Goal: Download file/media

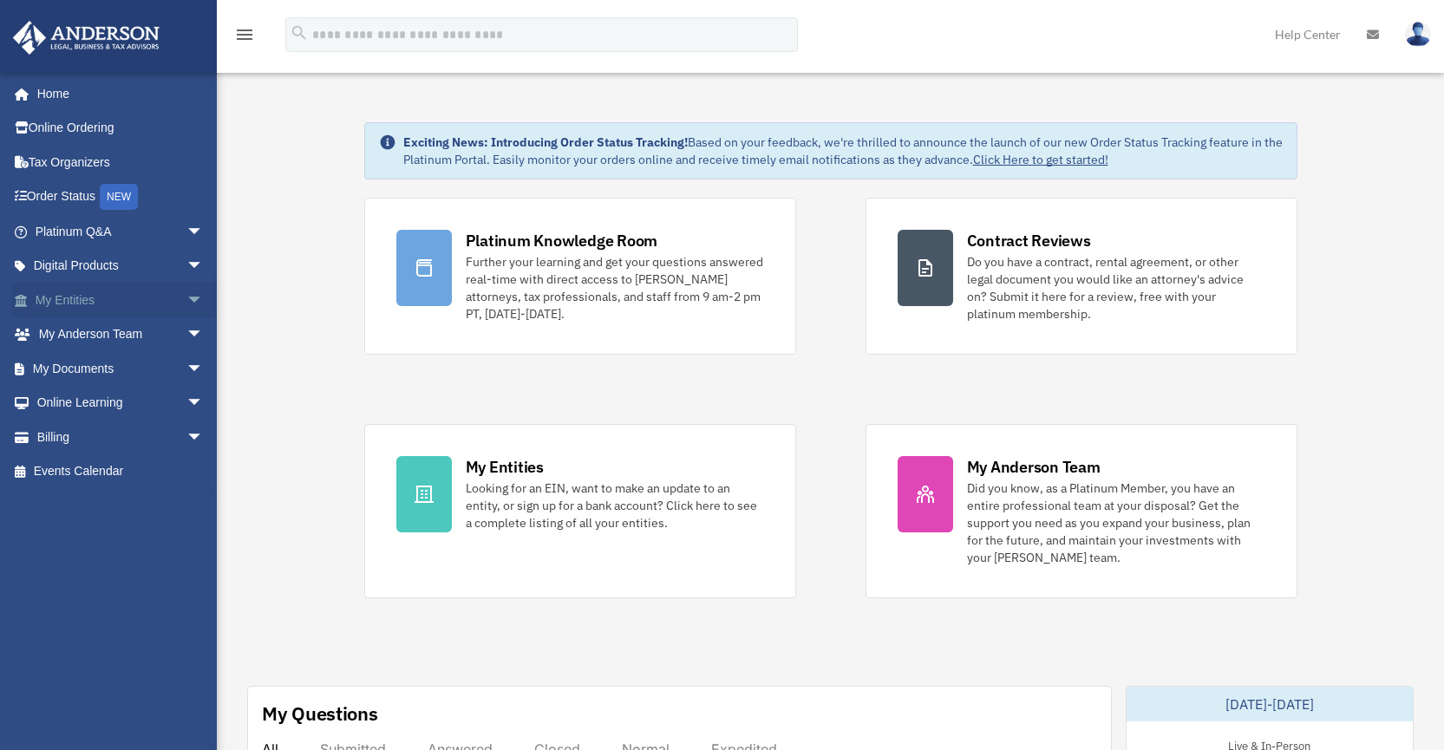
click at [186, 298] on span "arrow_drop_down" at bounding box center [203, 301] width 35 height 36
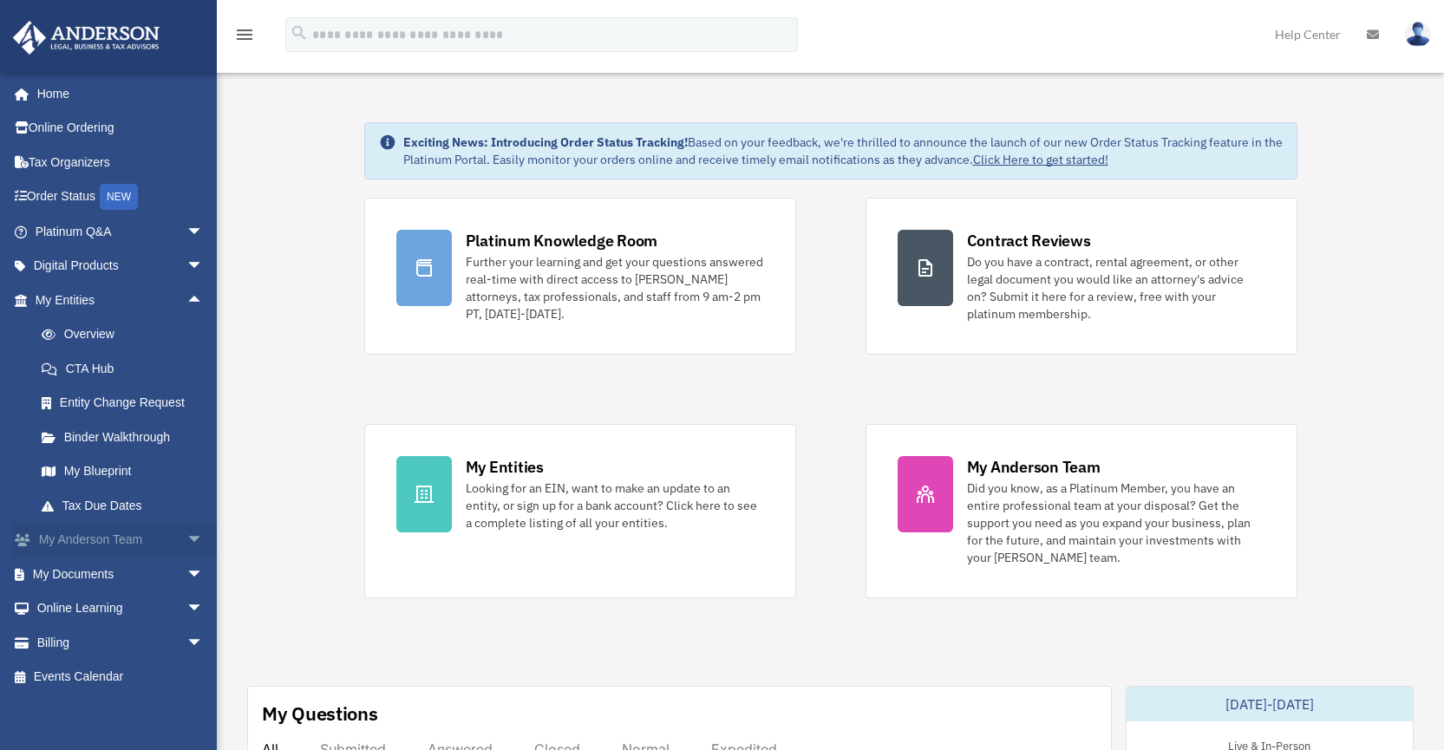
click at [186, 539] on span "arrow_drop_down" at bounding box center [203, 541] width 35 height 36
click at [182, 650] on link "Client Referrals" at bounding box center [127, 642] width 206 height 35
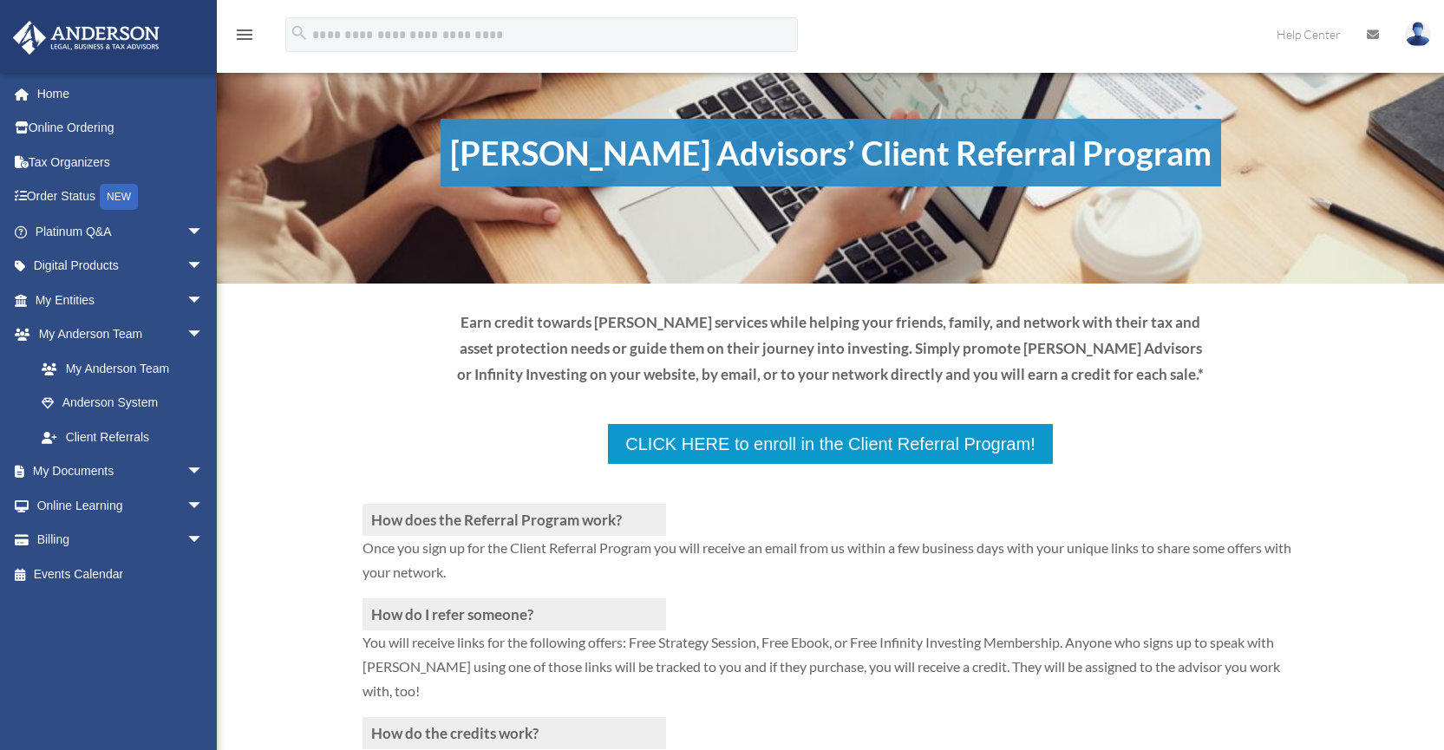
scroll to position [96, 0]
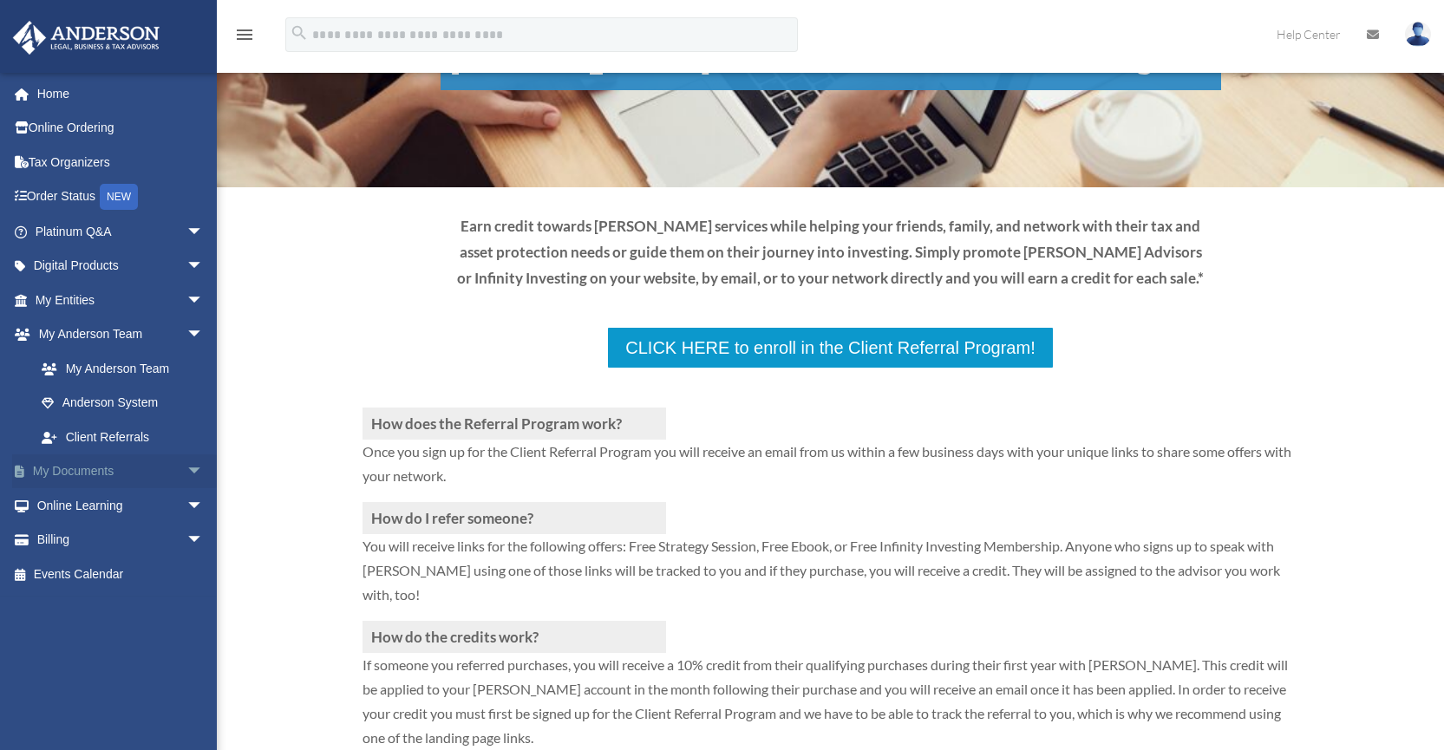
click at [186, 471] on span "arrow_drop_down" at bounding box center [203, 472] width 35 height 36
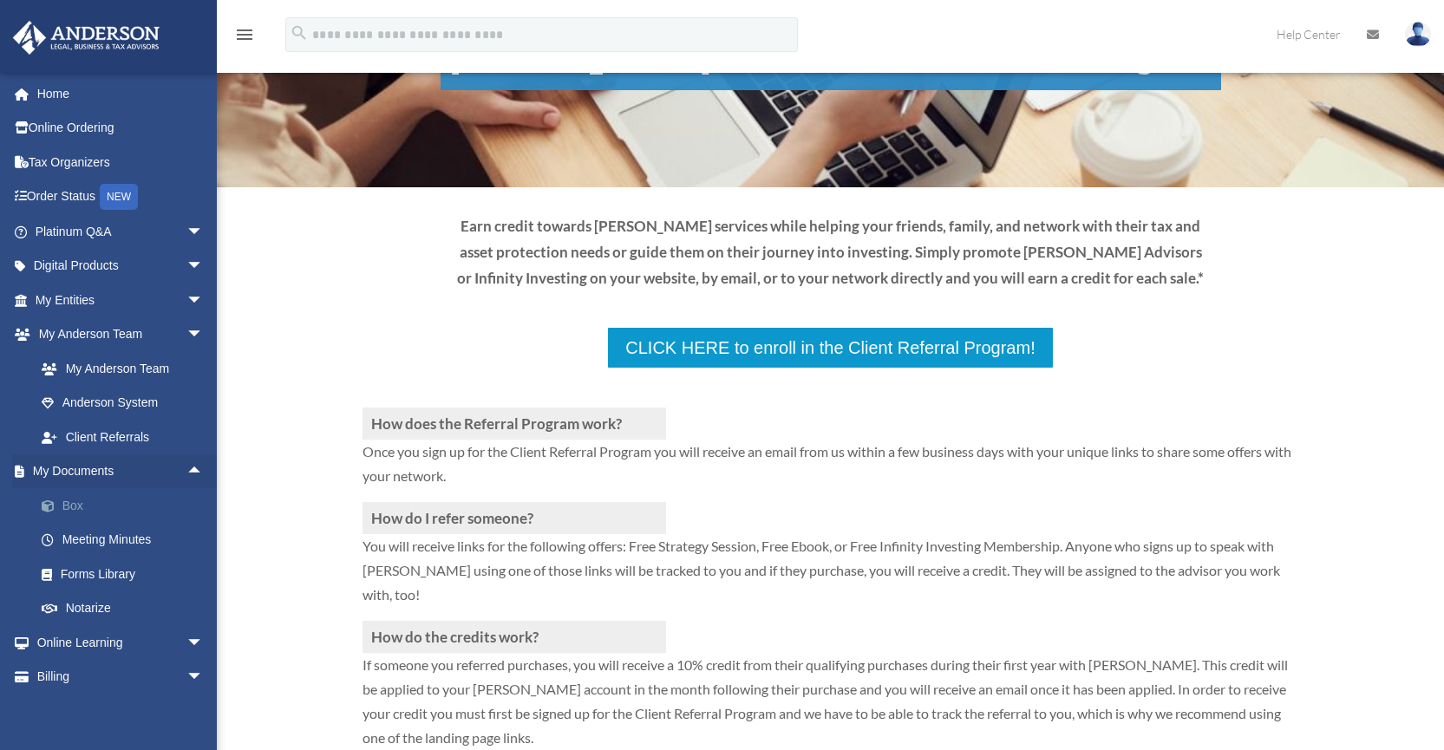
click at [75, 500] on link "Box" at bounding box center [127, 505] width 206 height 35
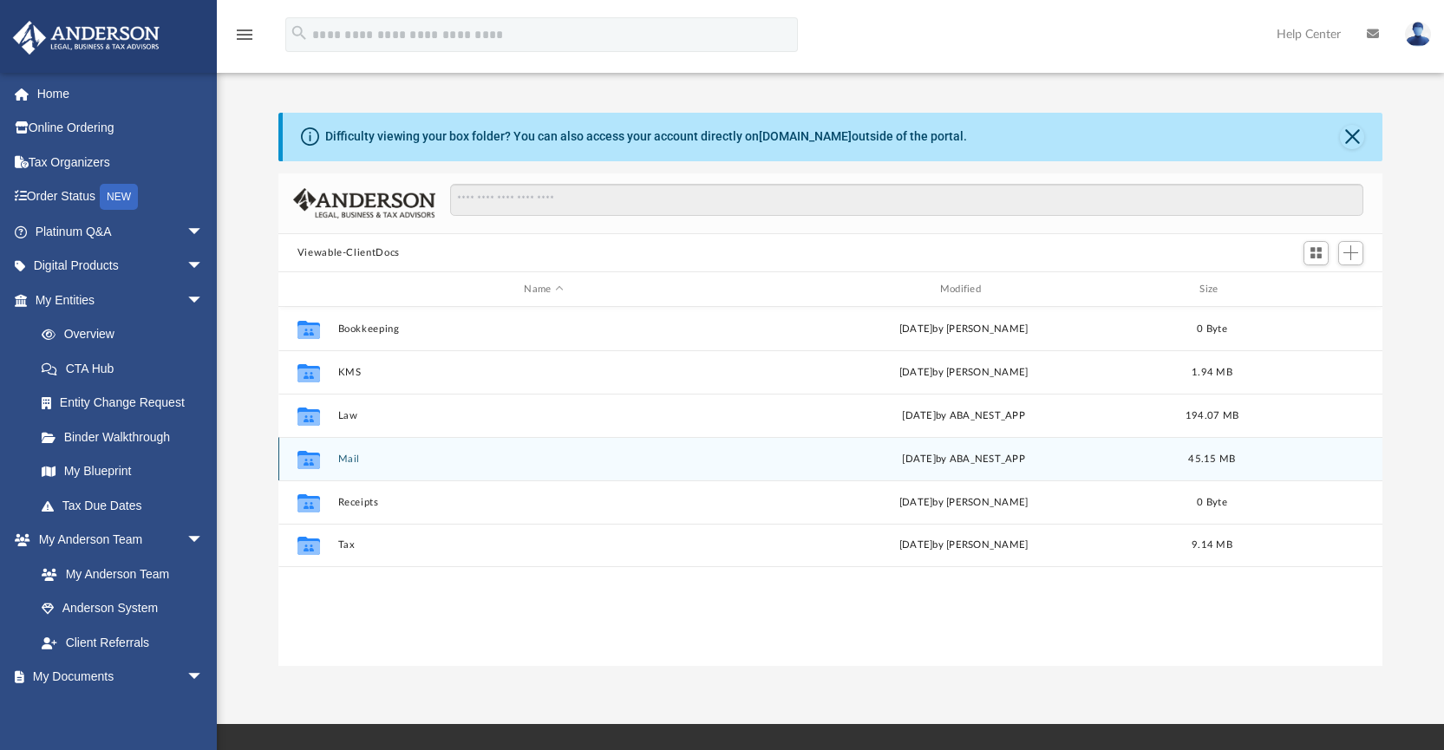
scroll to position [382, 1091]
click at [355, 451] on div "Collaborated Folder Mail [DATE] by ABA_NEST_APP 45.15 MB" at bounding box center [830, 458] width 1105 height 43
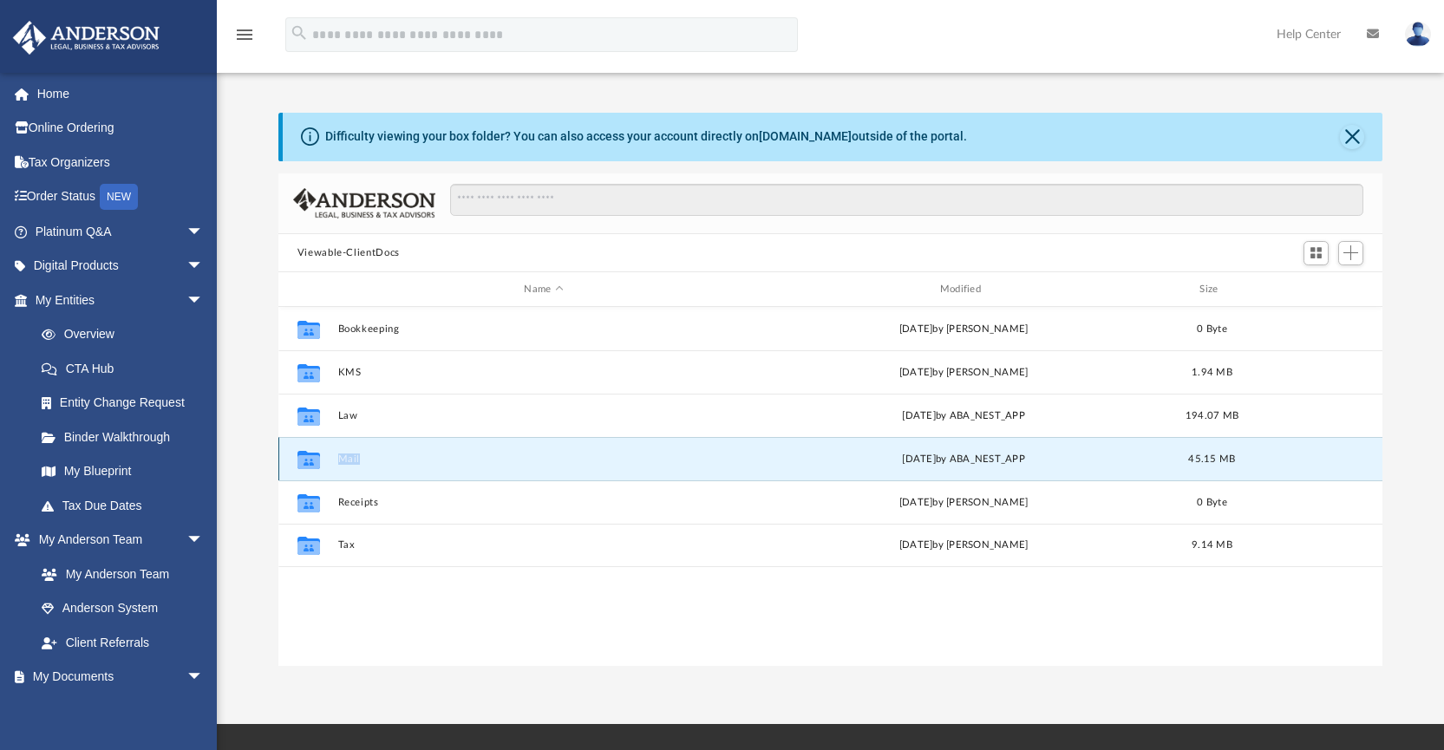
click at [355, 451] on div "Collaborated Folder Mail [DATE] by ABA_NEST_APP 45.15 MB" at bounding box center [830, 458] width 1105 height 43
click at [357, 463] on button "Mail" at bounding box center [543, 459] width 412 height 11
click at [409, 465] on div "Collaborated Folder Mail [DATE] by ABA_NEST_APP 45.15 MB" at bounding box center [830, 458] width 1105 height 43
click at [383, 462] on button "Mail" at bounding box center [543, 459] width 412 height 11
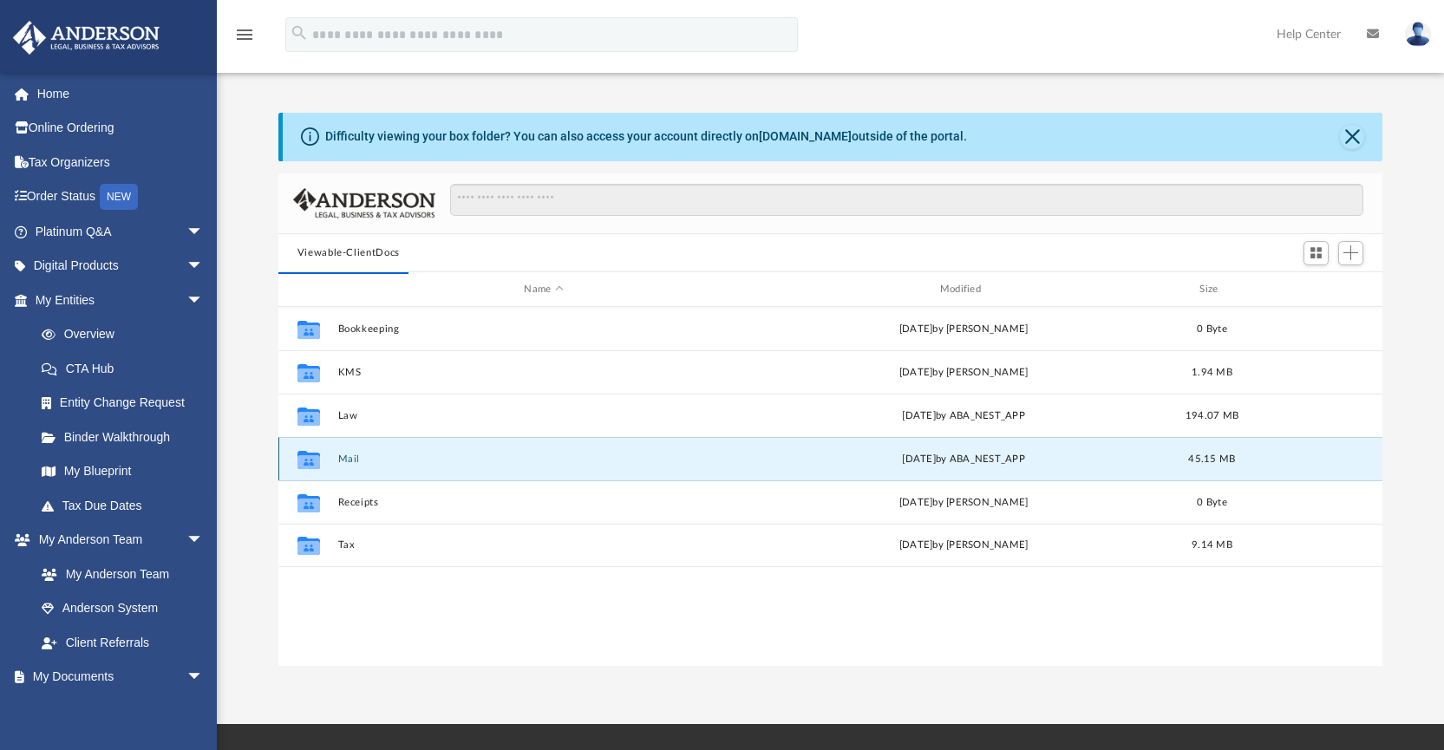
click at [362, 460] on button "Mail" at bounding box center [543, 459] width 412 height 11
click at [356, 460] on button "Mail" at bounding box center [543, 459] width 412 height 11
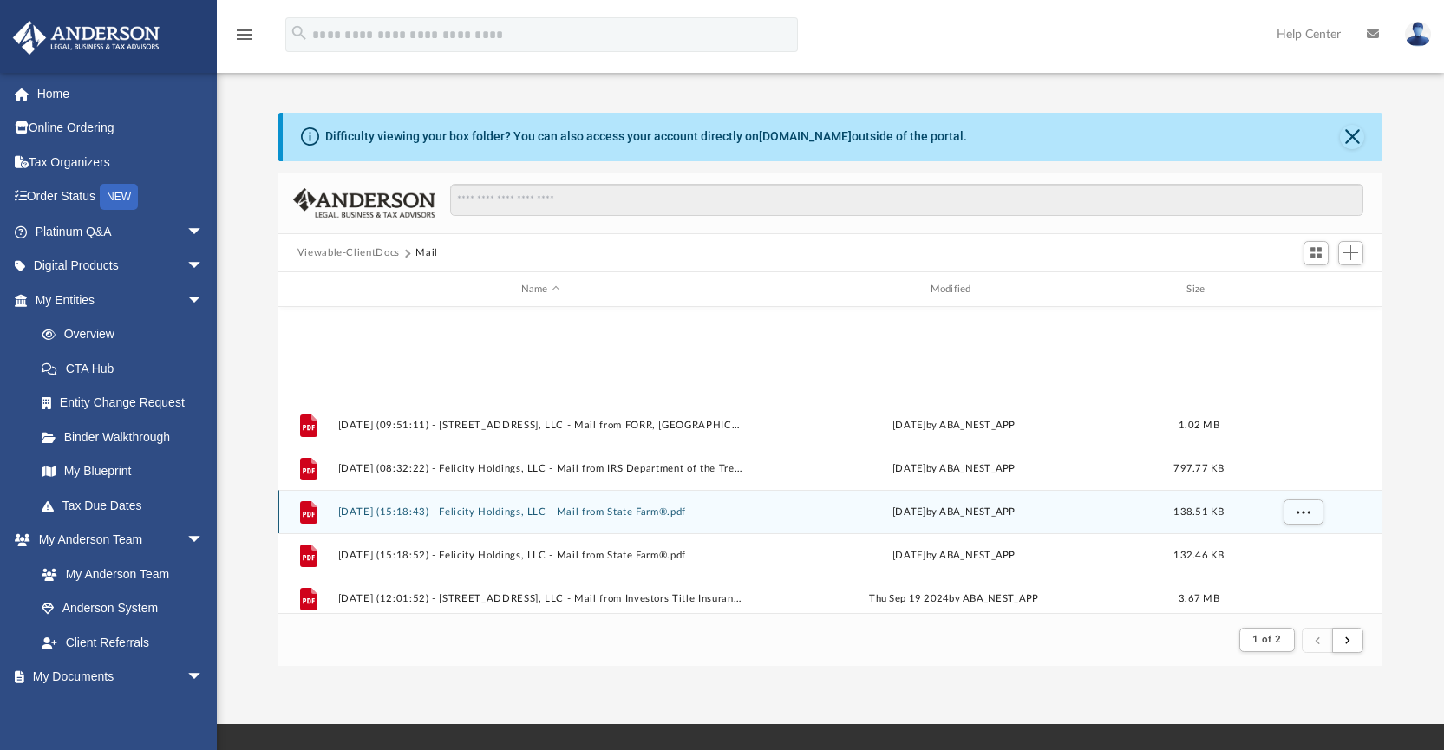
scroll to position [1046, 0]
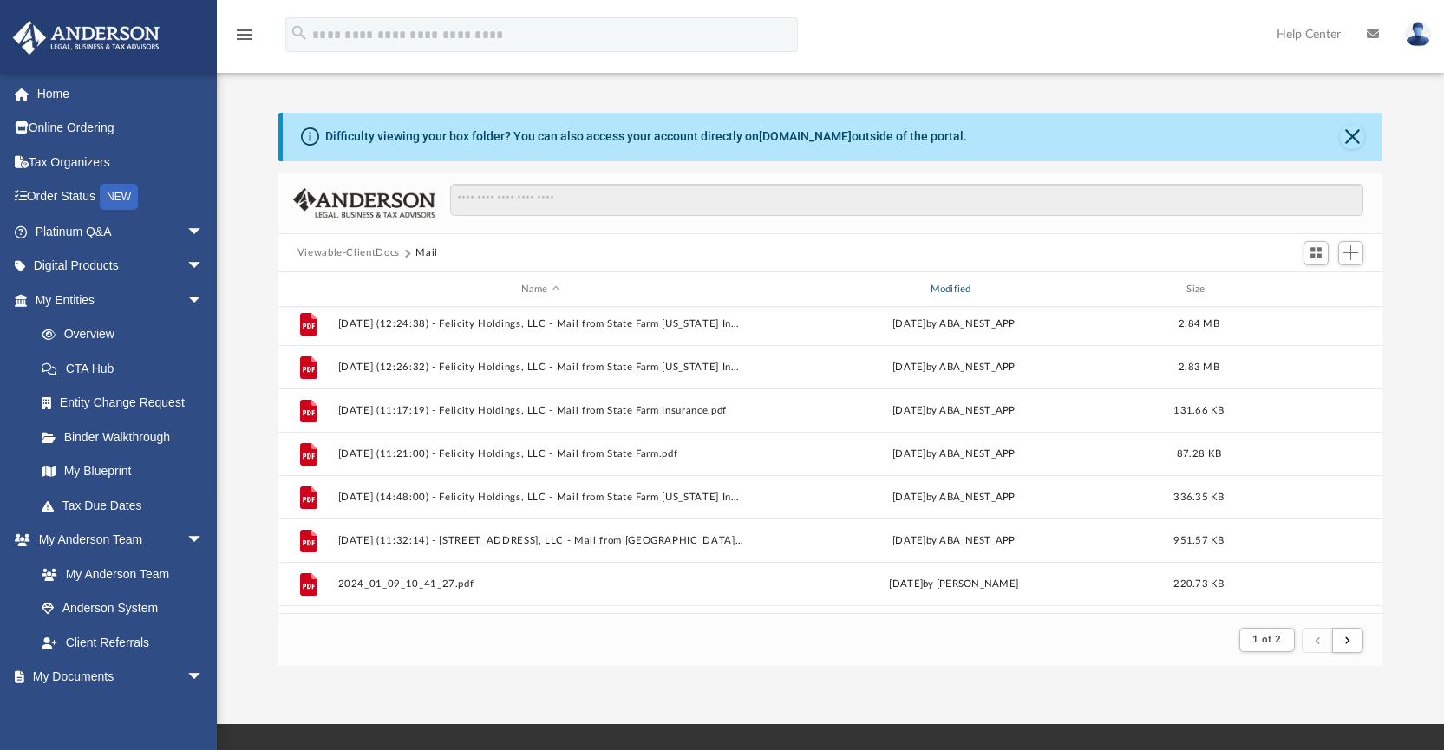
click at [970, 288] on div "Modified" at bounding box center [953, 290] width 406 height 16
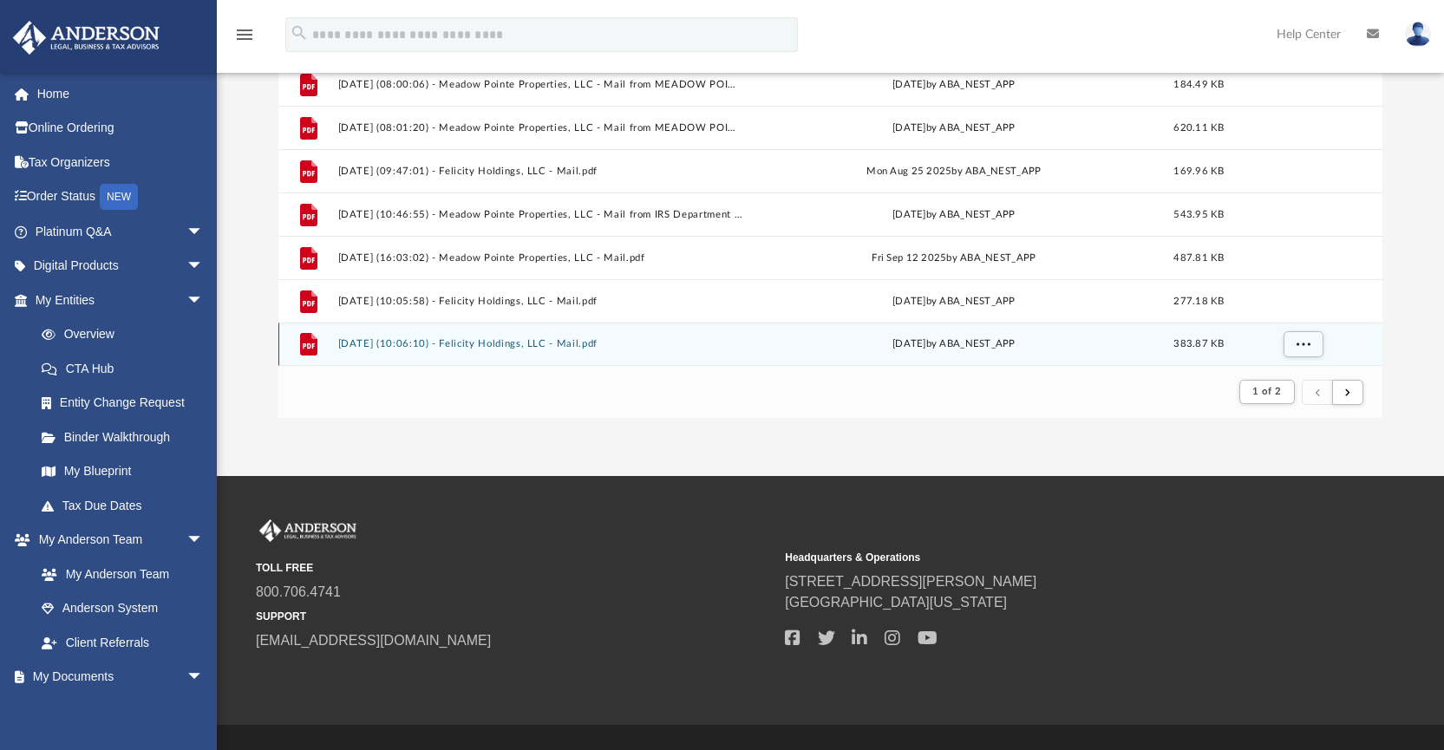
scroll to position [251, 0]
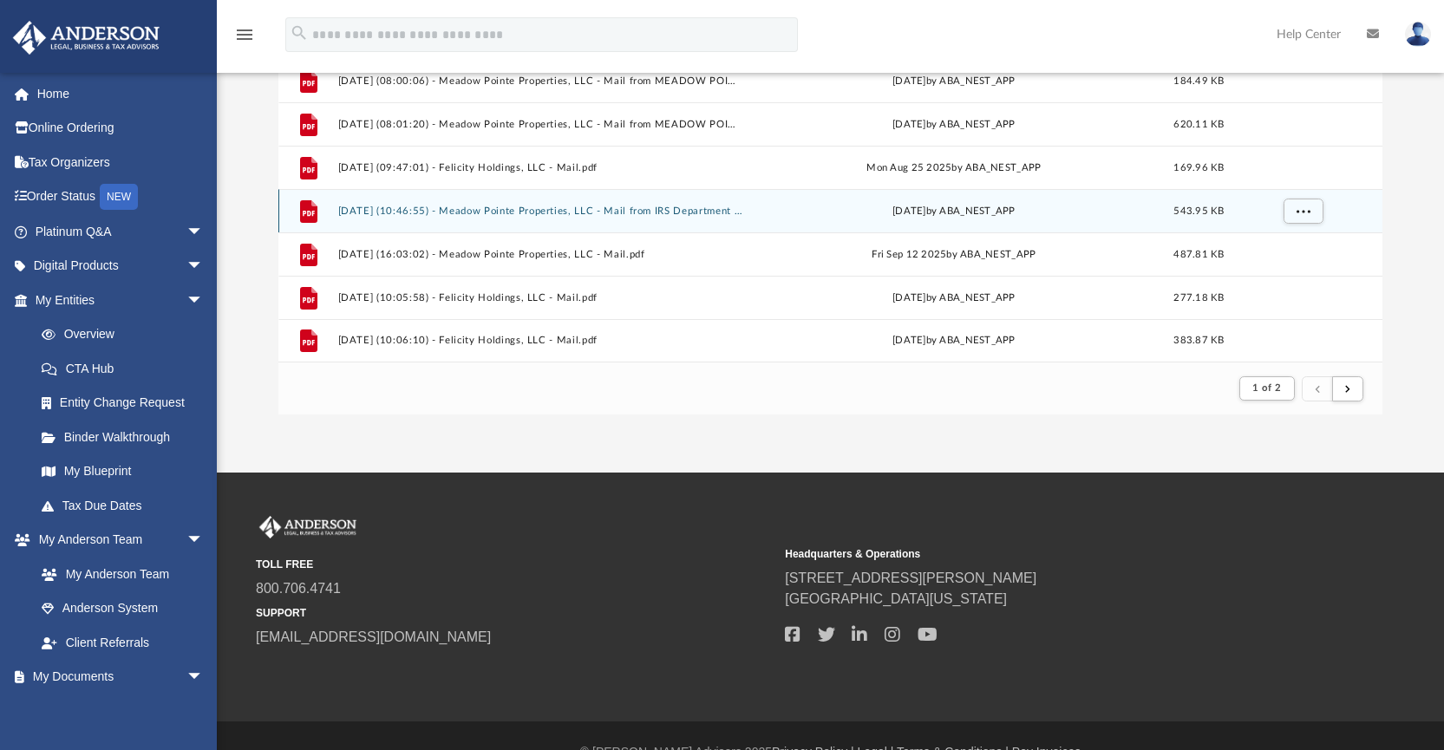
click at [646, 209] on button "[DATE] (10:46:55) - Meadow Pointe Properties, LLC - Mail from IRS Department of…" at bounding box center [540, 211] width 406 height 11
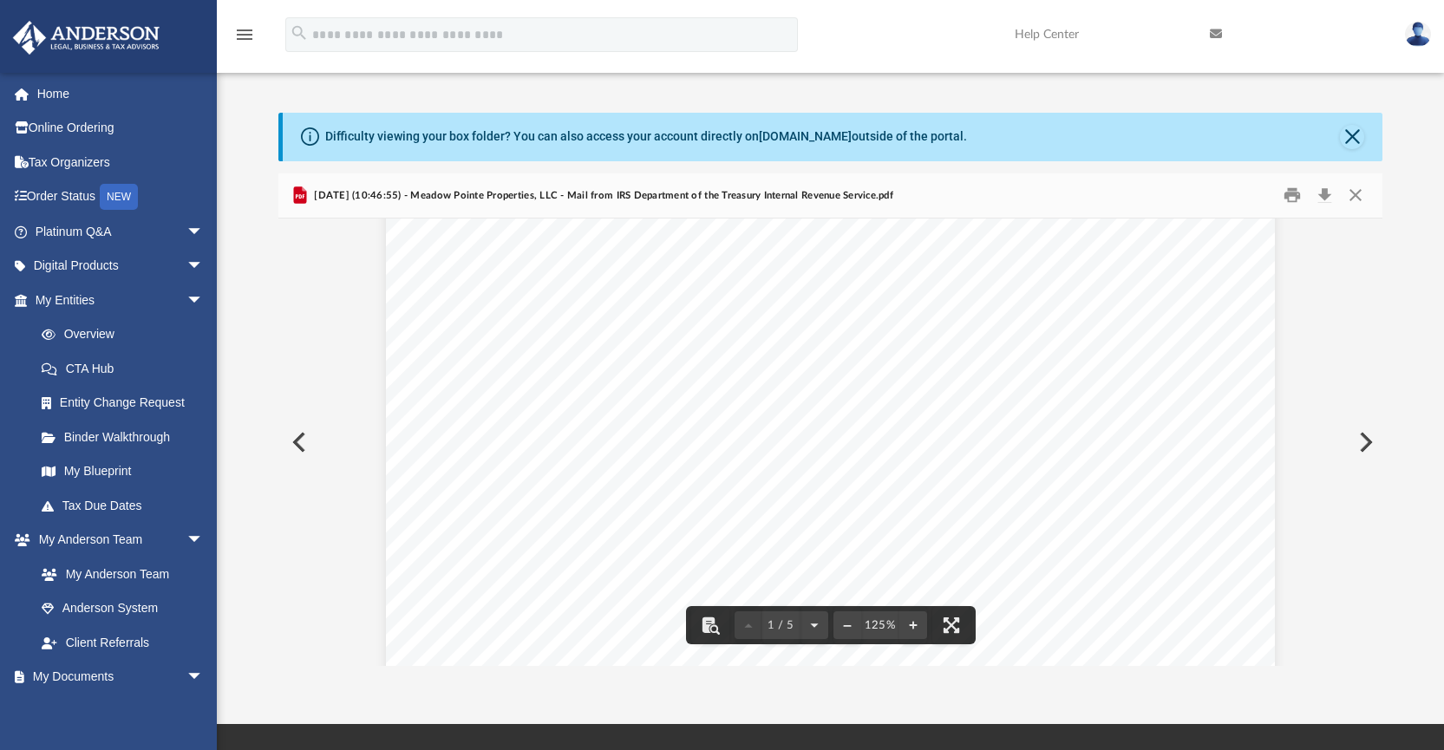
scroll to position [271, 0]
click at [1325, 196] on button "Download" at bounding box center [1324, 195] width 31 height 27
click at [1359, 194] on button "Close" at bounding box center [1355, 195] width 31 height 27
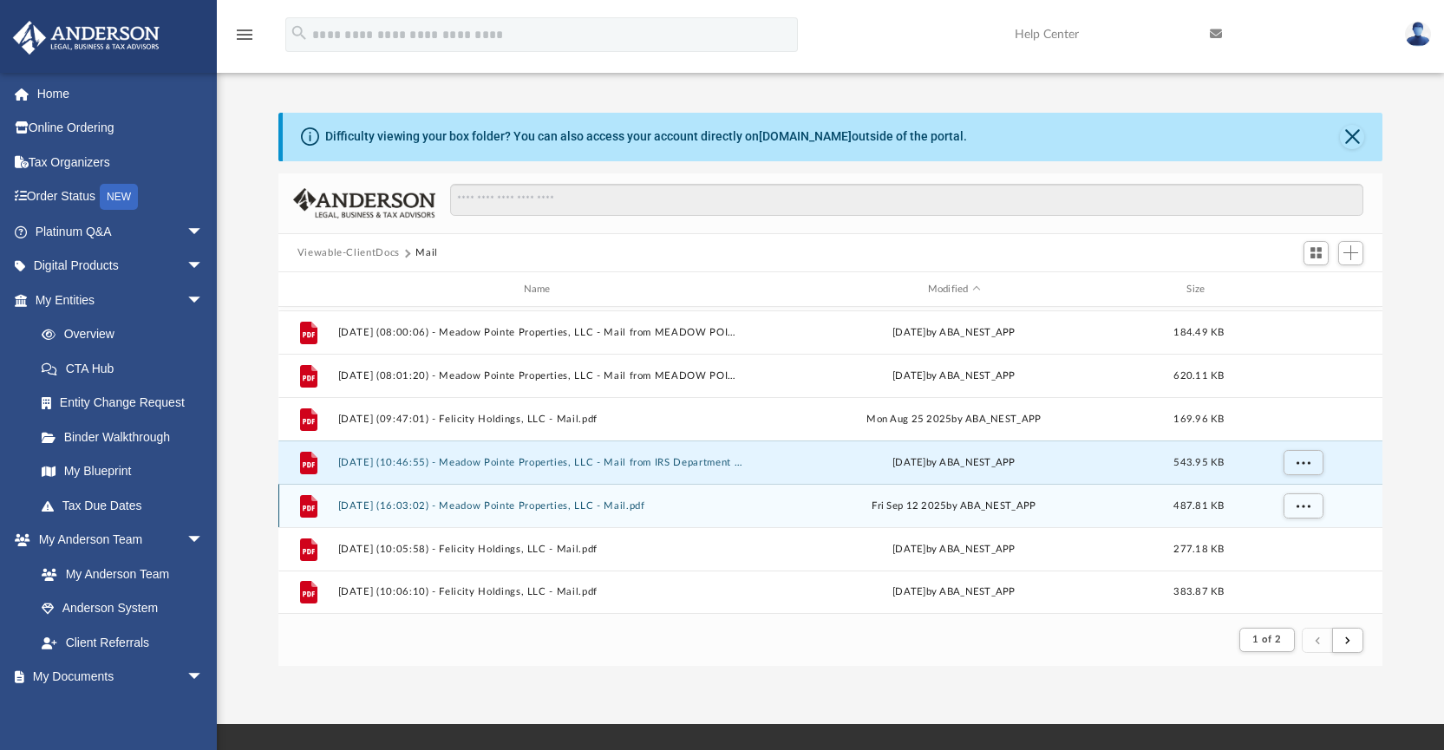
click at [599, 509] on button "[DATE] (16:03:02) - Meadow Pointe Properties, LLC - Mail.pdf" at bounding box center [540, 505] width 406 height 11
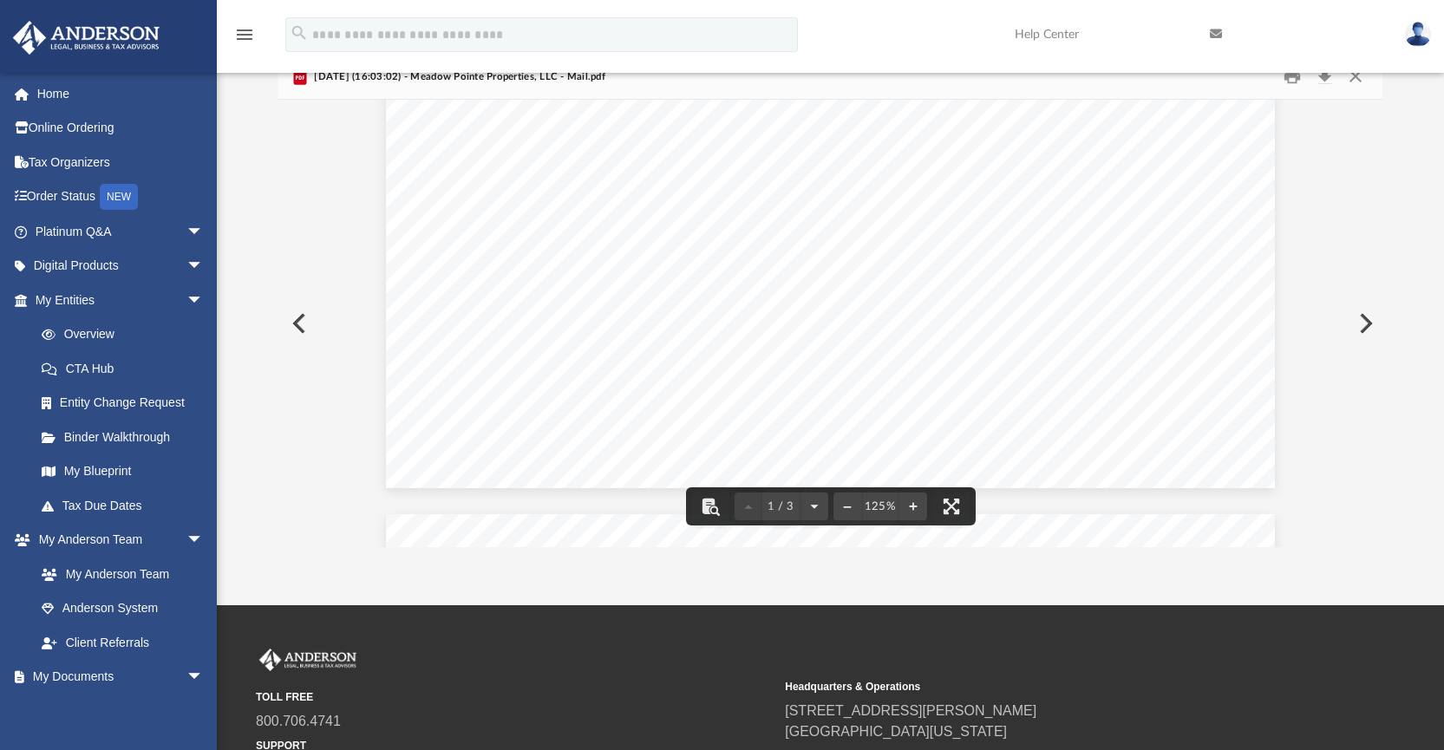
scroll to position [424, 0]
click at [1356, 84] on button "Close" at bounding box center [1355, 76] width 31 height 27
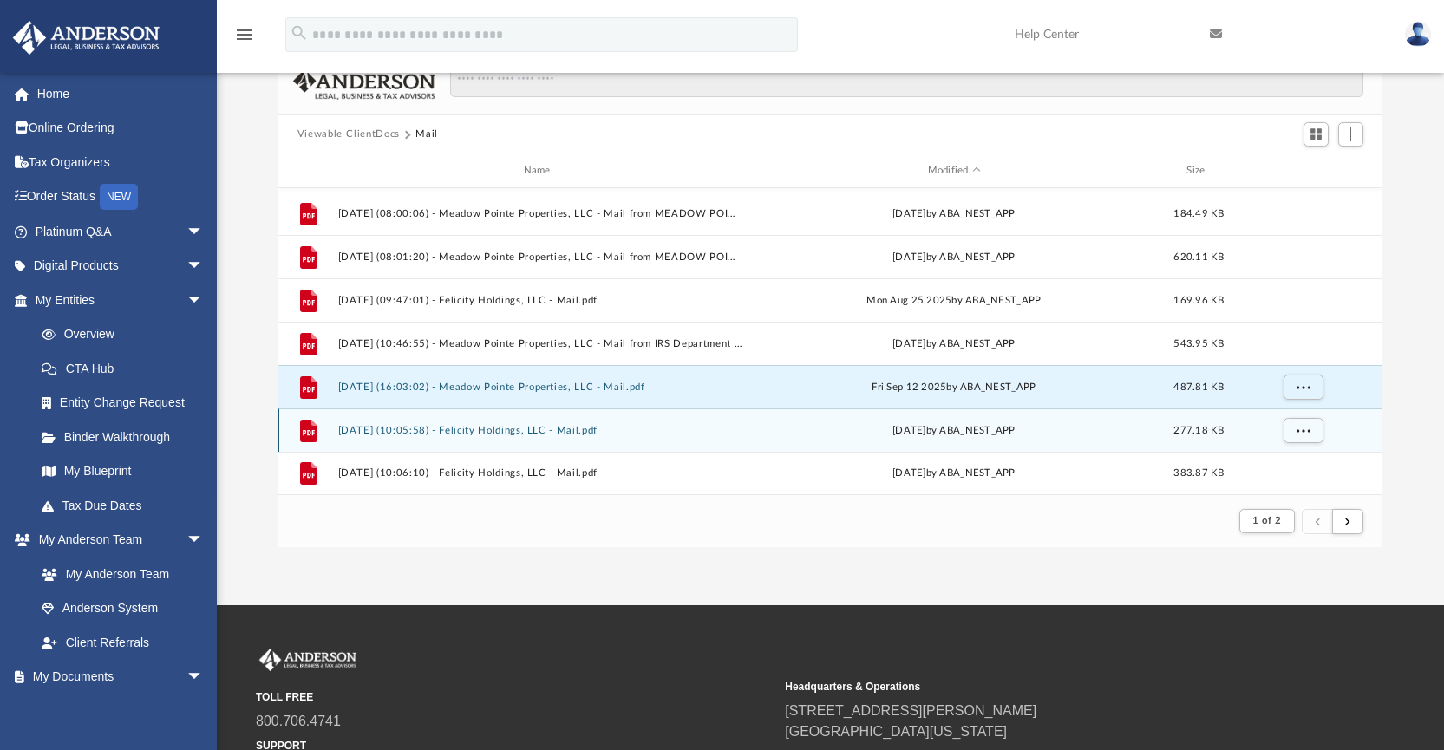
click at [574, 431] on button "[DATE] (10:05:58) - Felicity Holdings, LLC - Mail.pdf" at bounding box center [540, 430] width 406 height 11
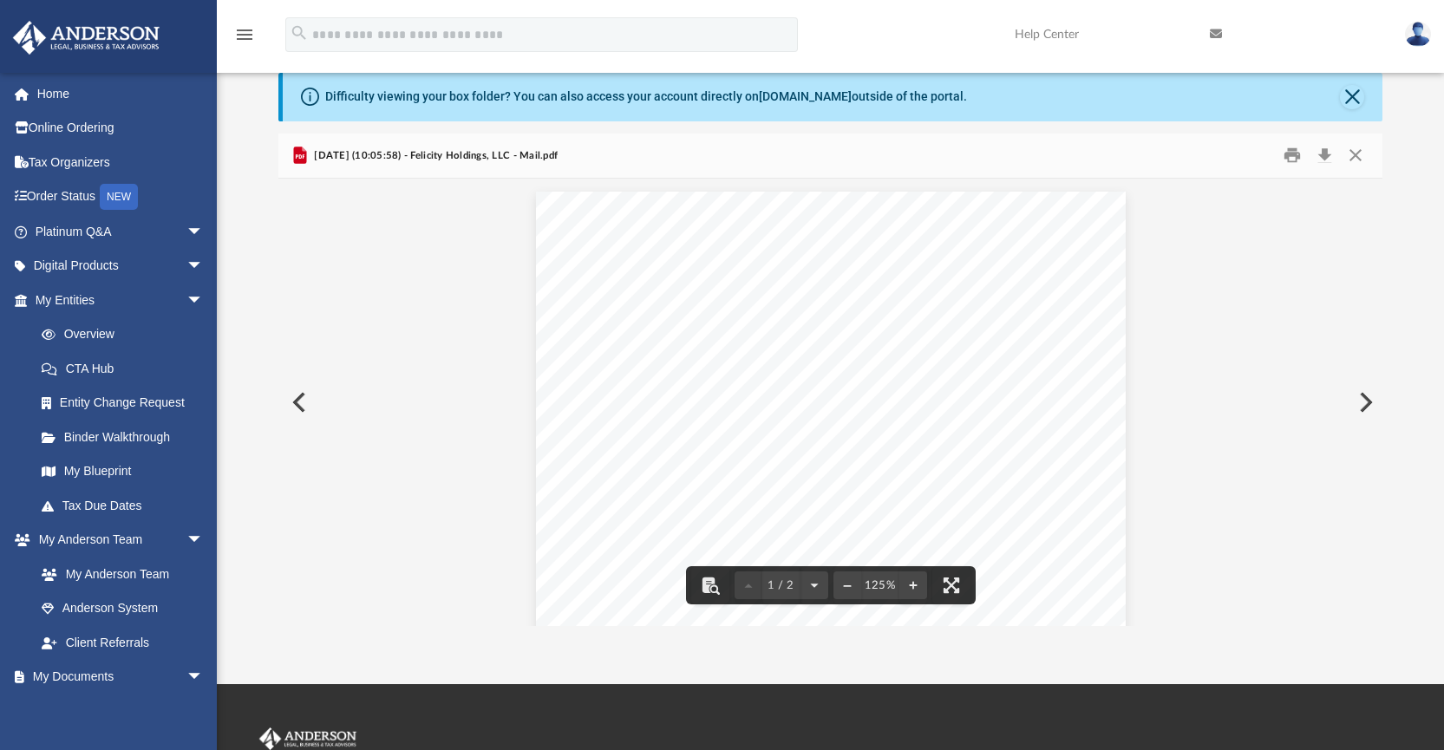
scroll to position [0, 0]
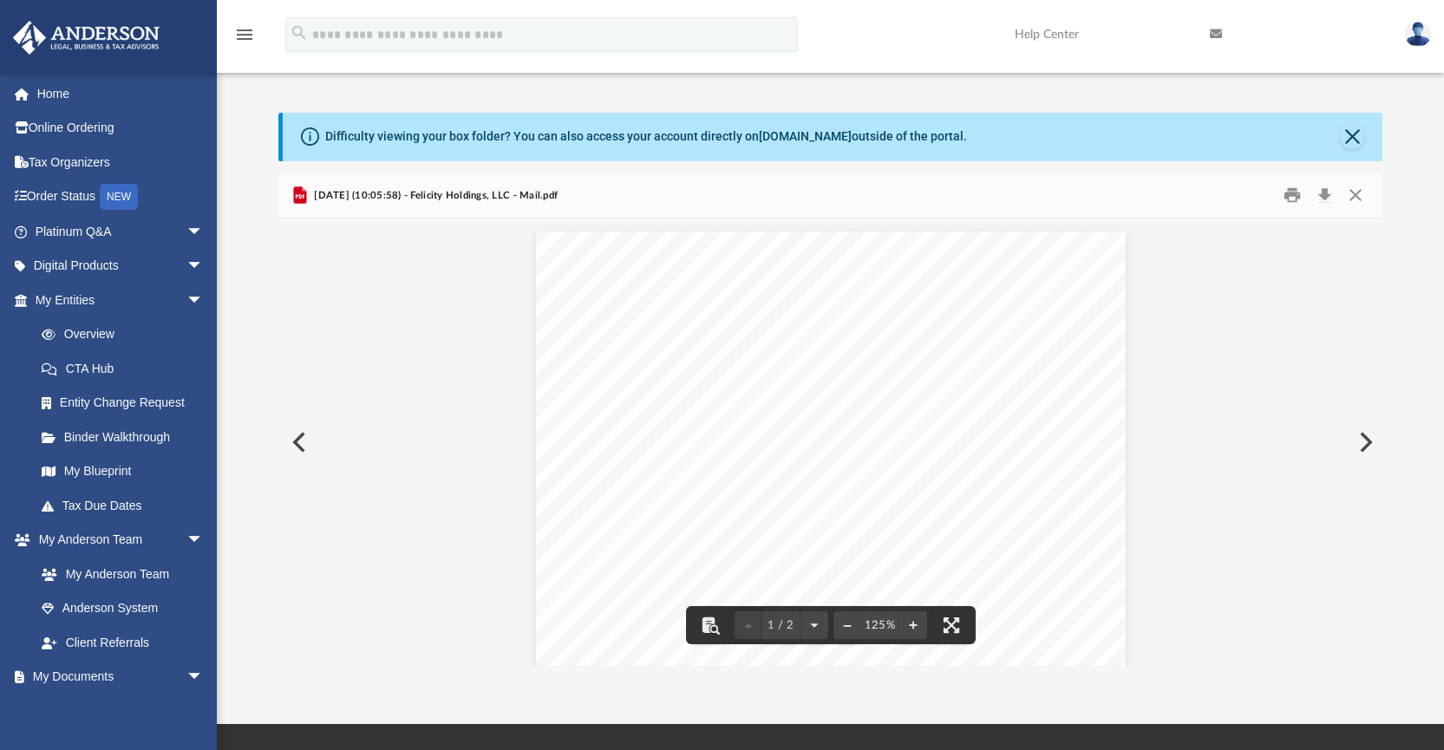
click at [302, 441] on button "Preview" at bounding box center [297, 442] width 38 height 49
click at [1355, 193] on button "Close" at bounding box center [1355, 195] width 31 height 27
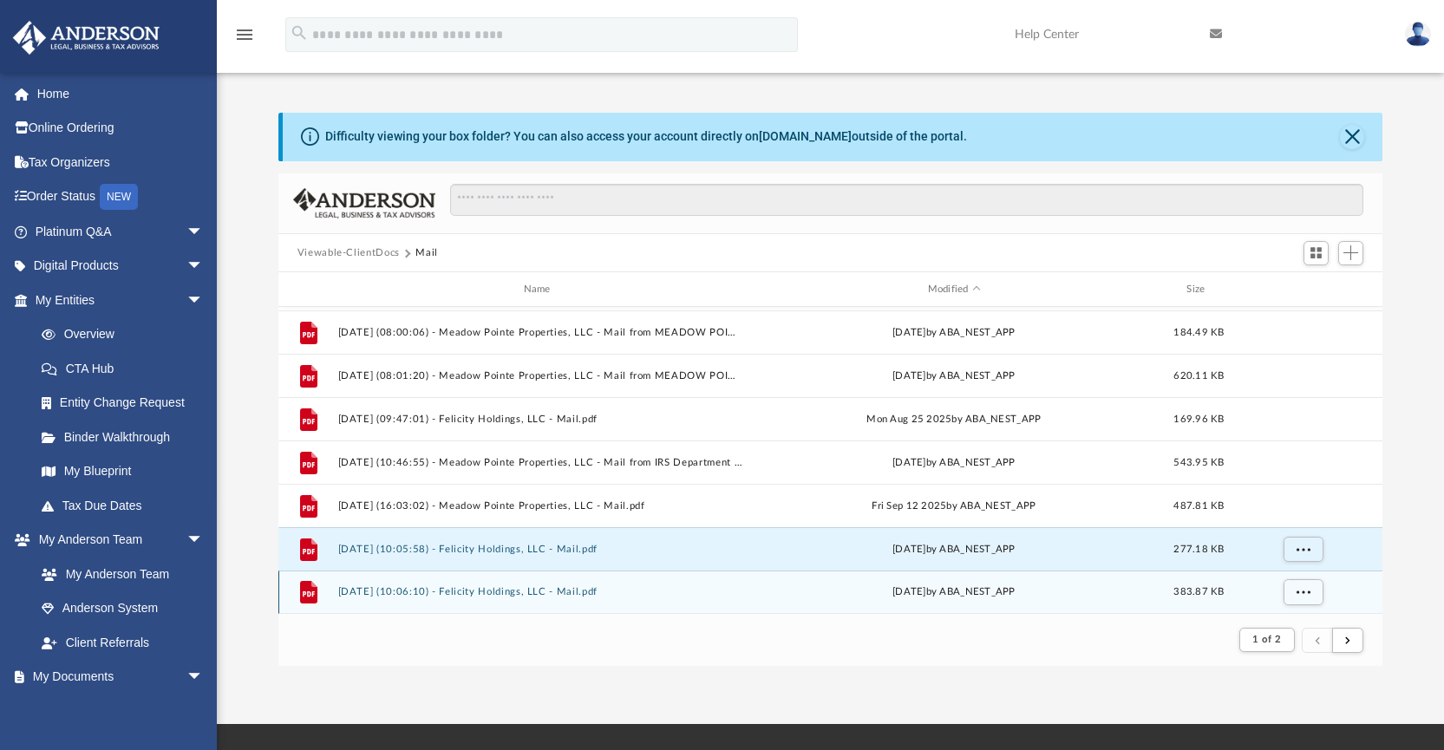
click at [539, 589] on button "[DATE] (10:06:10) - Felicity Holdings, LLC - Mail.pdf" at bounding box center [540, 592] width 406 height 11
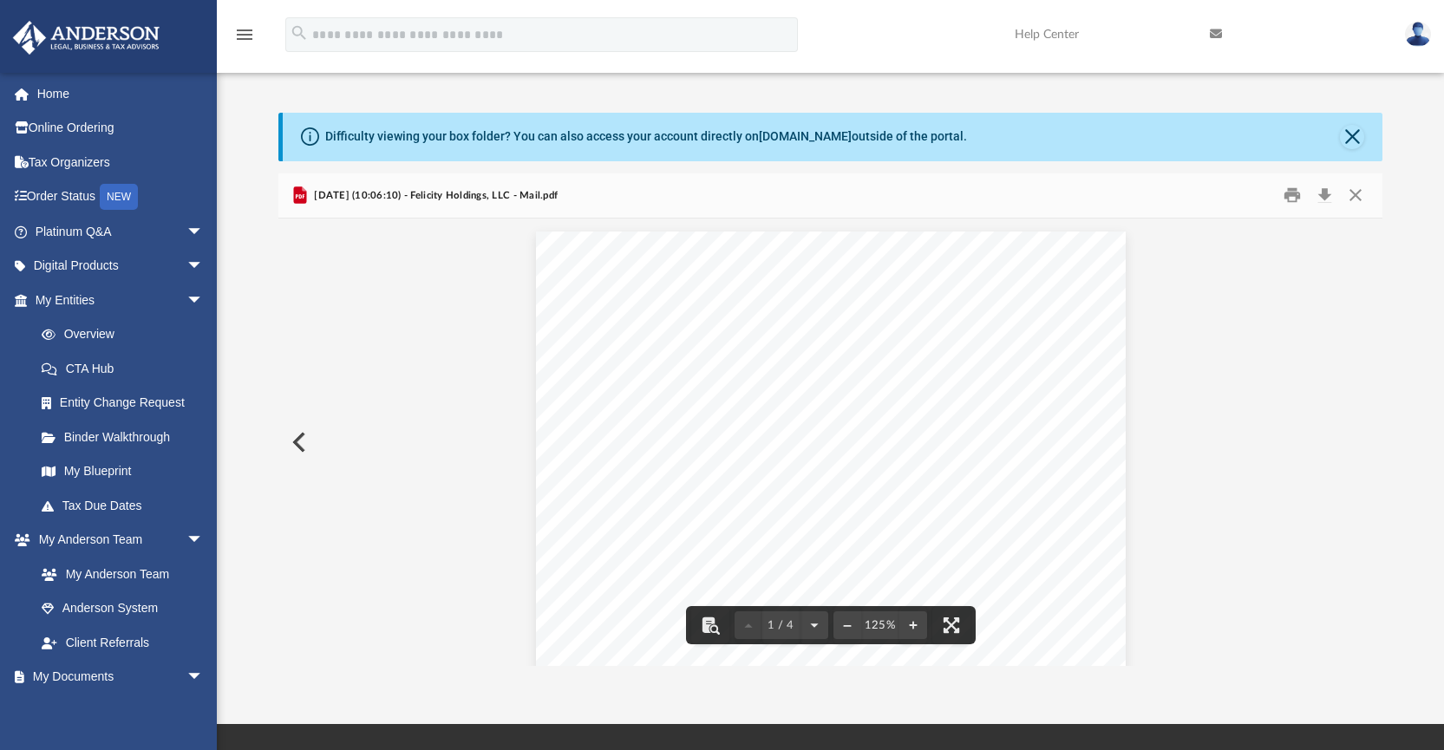
scroll to position [135, 0]
drag, startPoint x: 1358, startPoint y: 195, endPoint x: 1348, endPoint y: 194, distance: 9.6
click at [1358, 195] on button "Close" at bounding box center [1355, 195] width 31 height 27
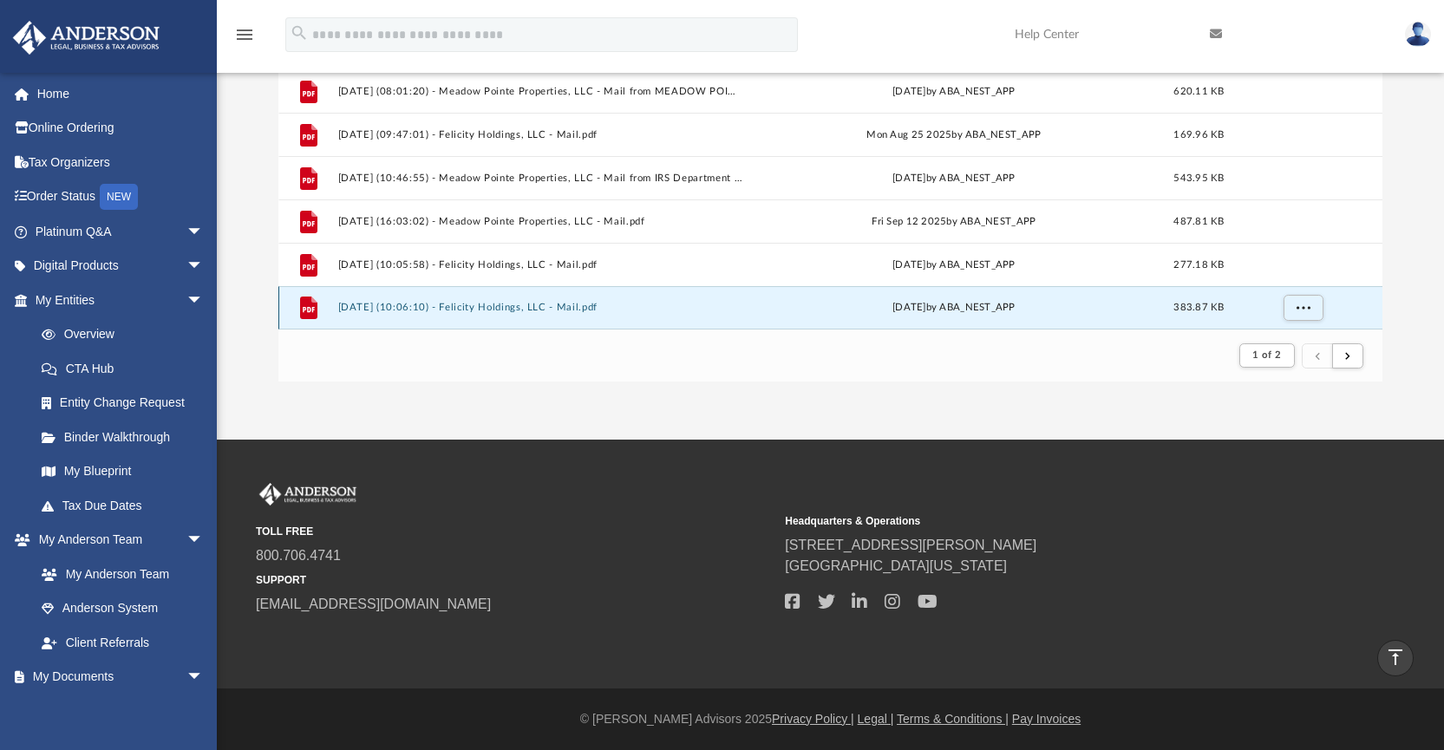
scroll to position [281, 0]
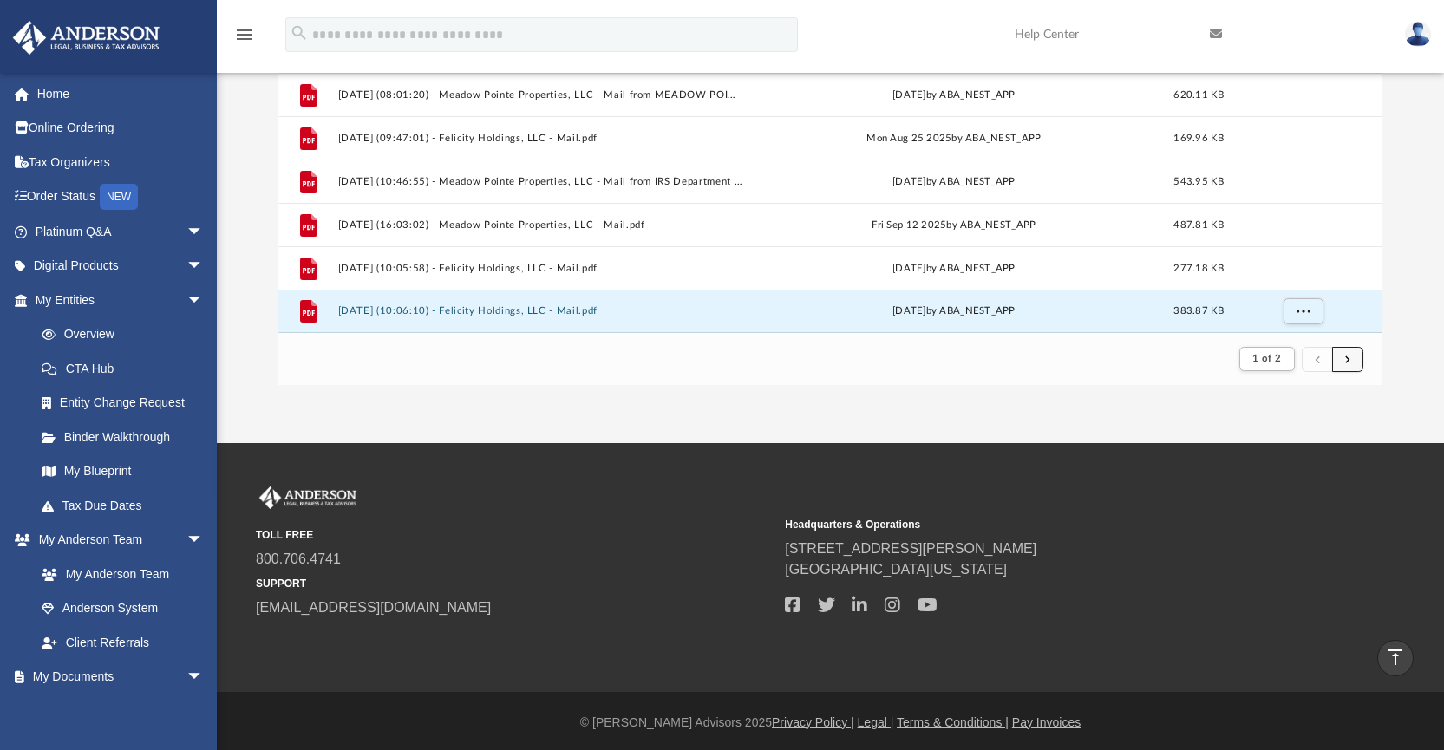
click at [1356, 358] on button "submit" at bounding box center [1347, 359] width 31 height 25
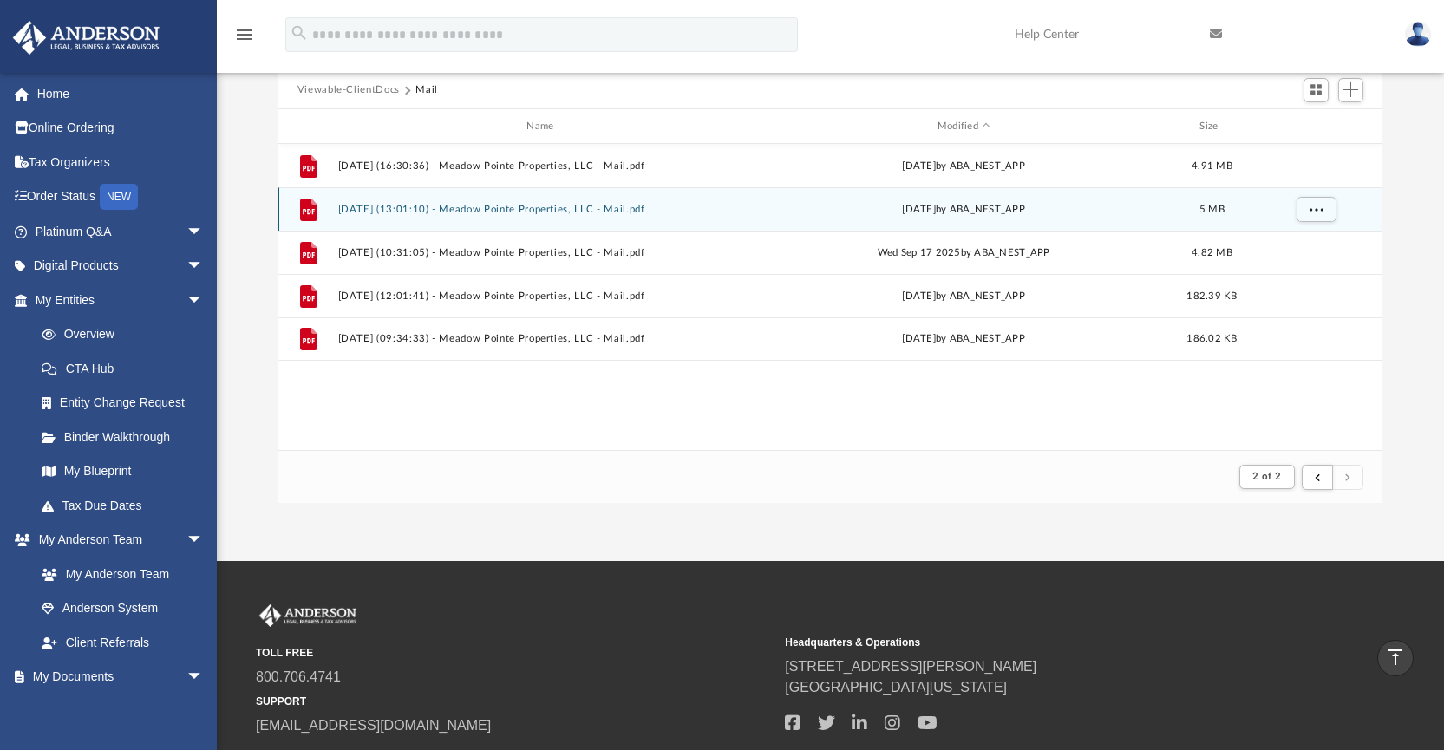
scroll to position [35, 0]
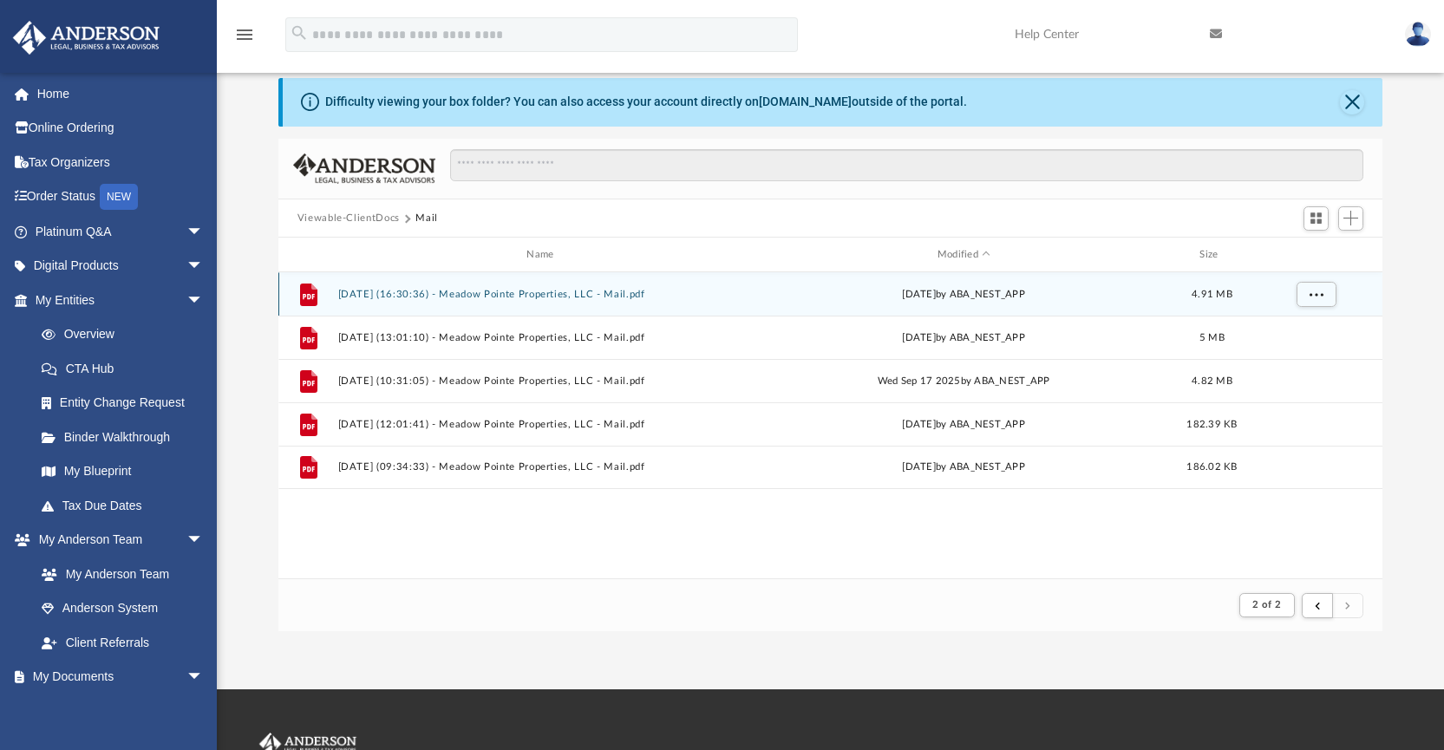
click at [578, 295] on button "[DATE] (16:30:36) - Meadow Pointe Properties, LLC - Mail.pdf" at bounding box center [543, 294] width 412 height 11
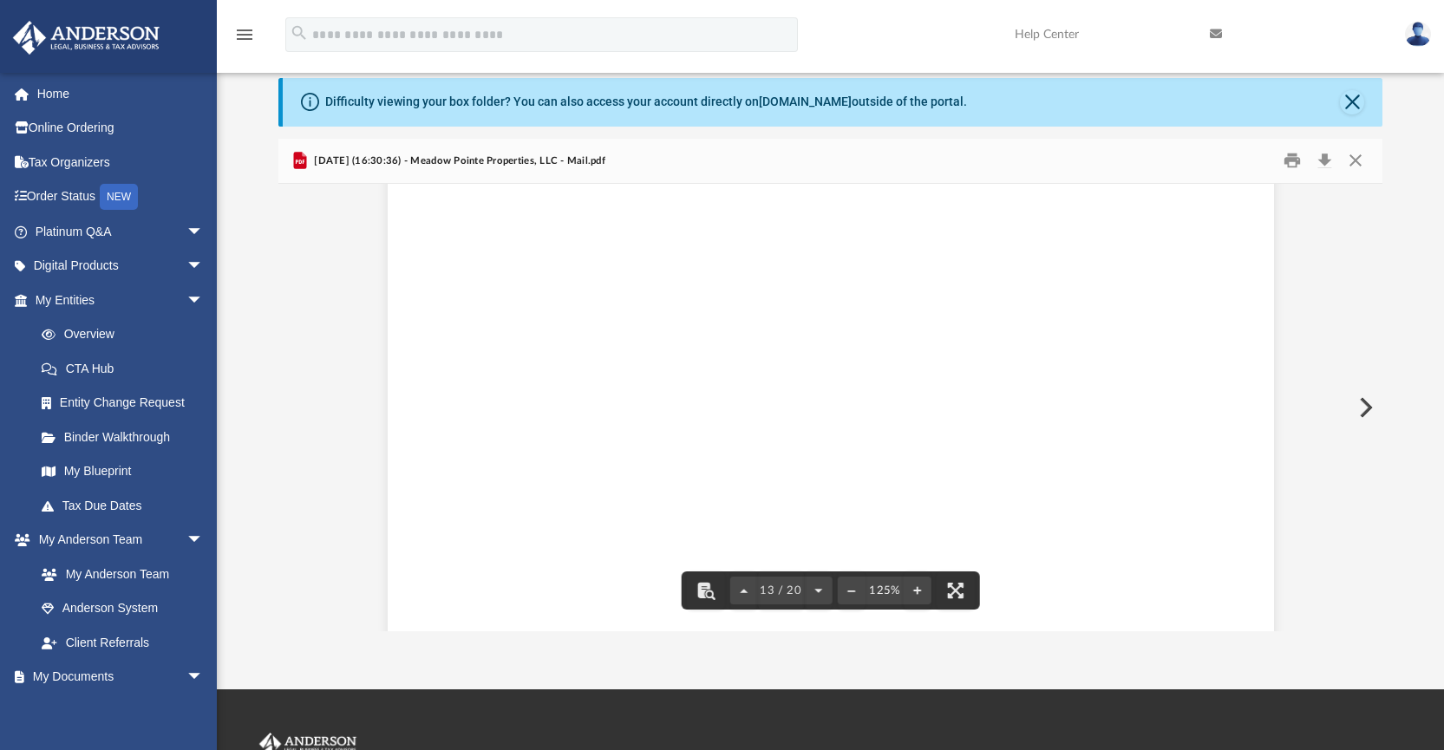
scroll to position [15433, 0]
click at [1357, 157] on button "Close" at bounding box center [1355, 160] width 31 height 27
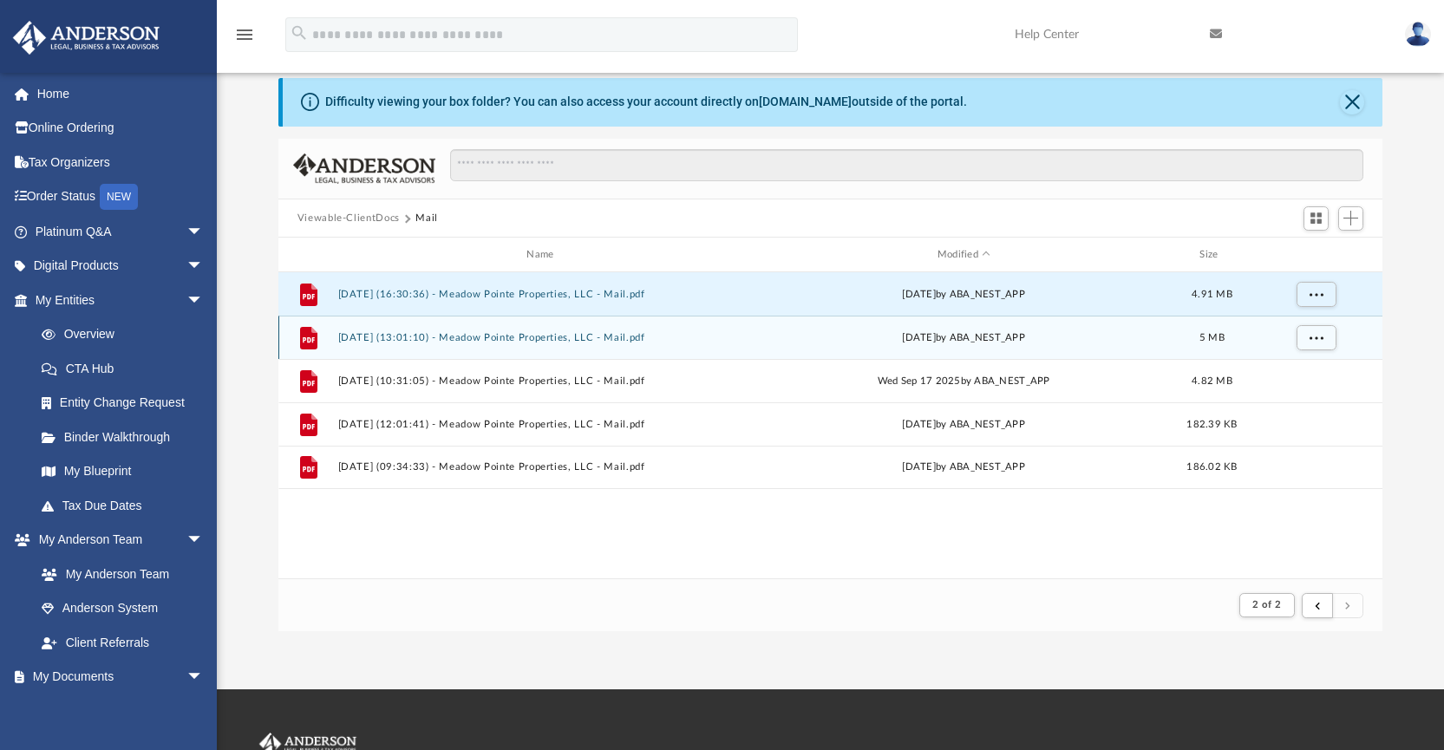
click at [557, 341] on button "[DATE] (13:01:10) - Meadow Pointe Properties, LLC - Mail.pdf" at bounding box center [543, 337] width 412 height 11
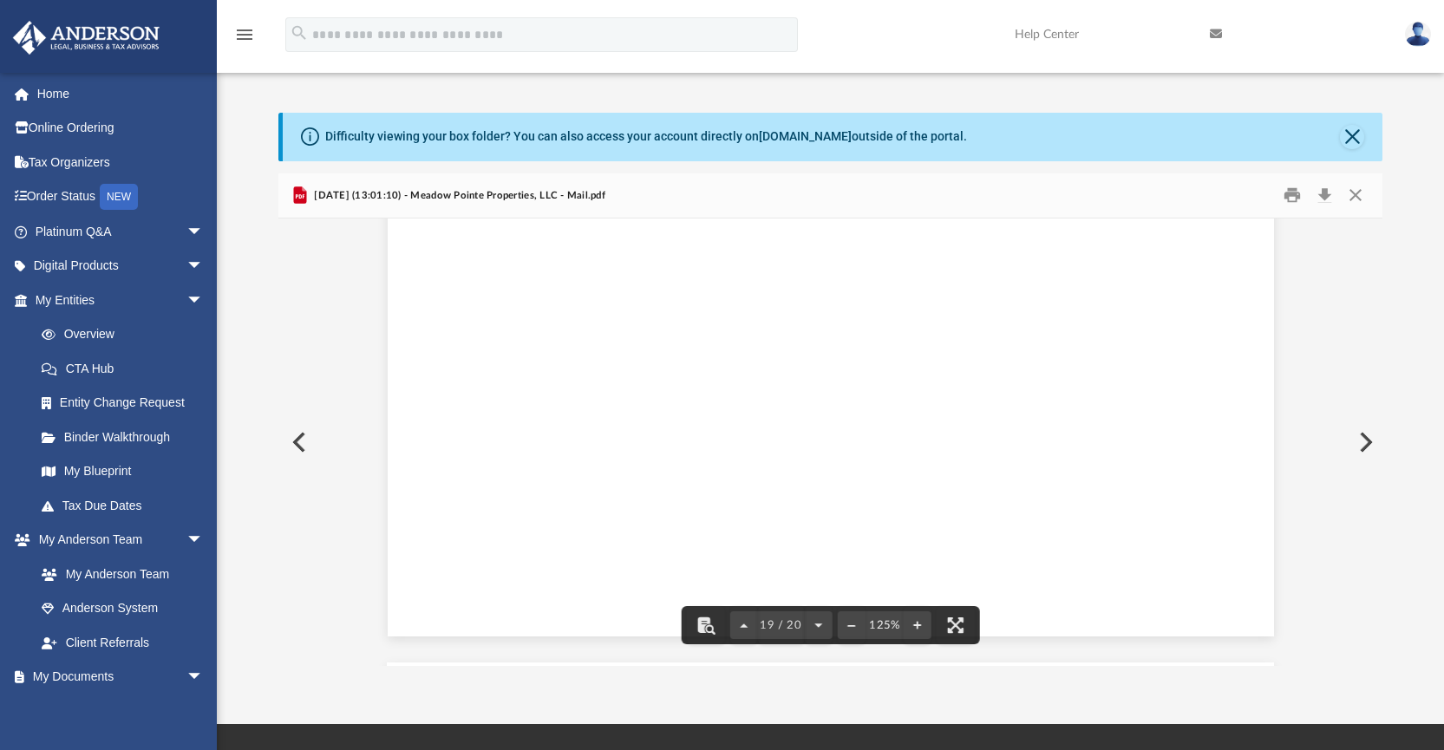
scroll to position [21481, 0]
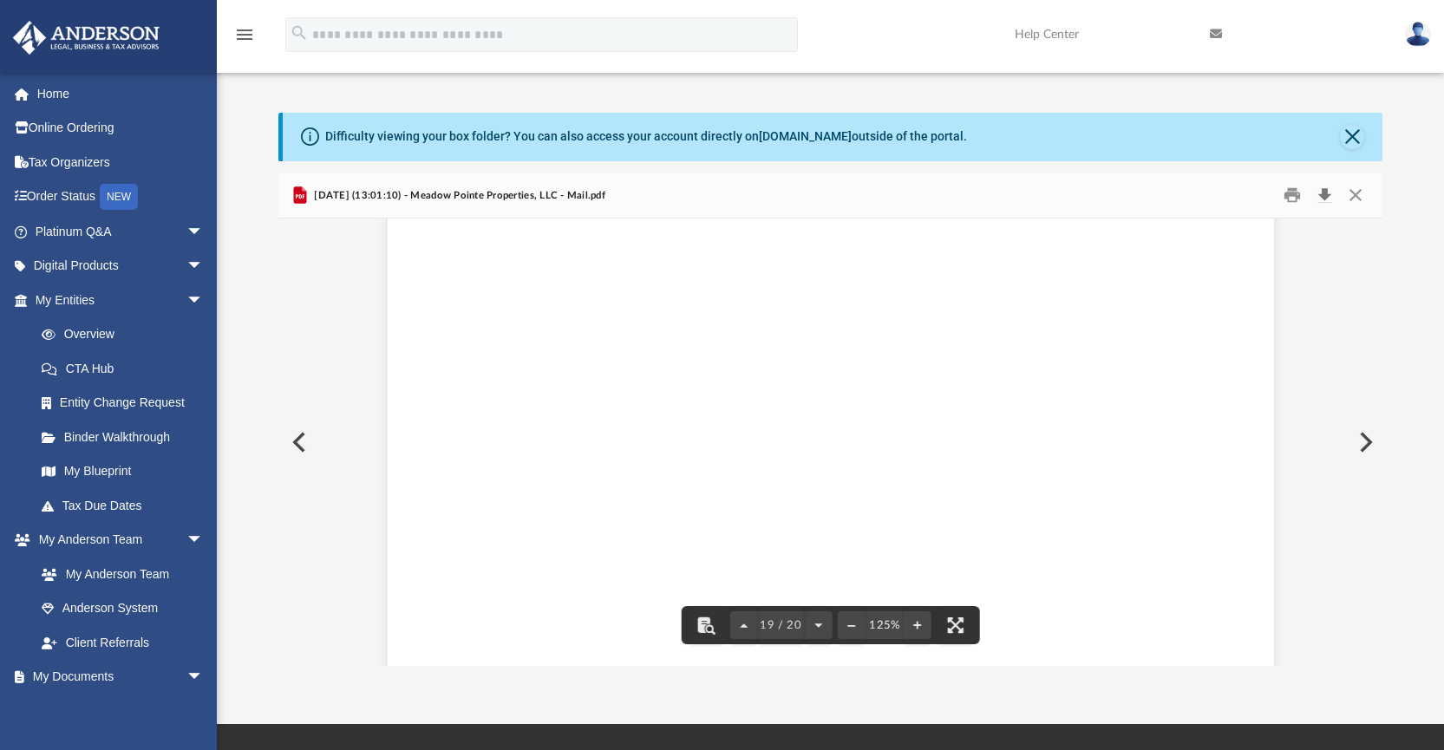
click at [1320, 191] on button "Download" at bounding box center [1324, 195] width 31 height 27
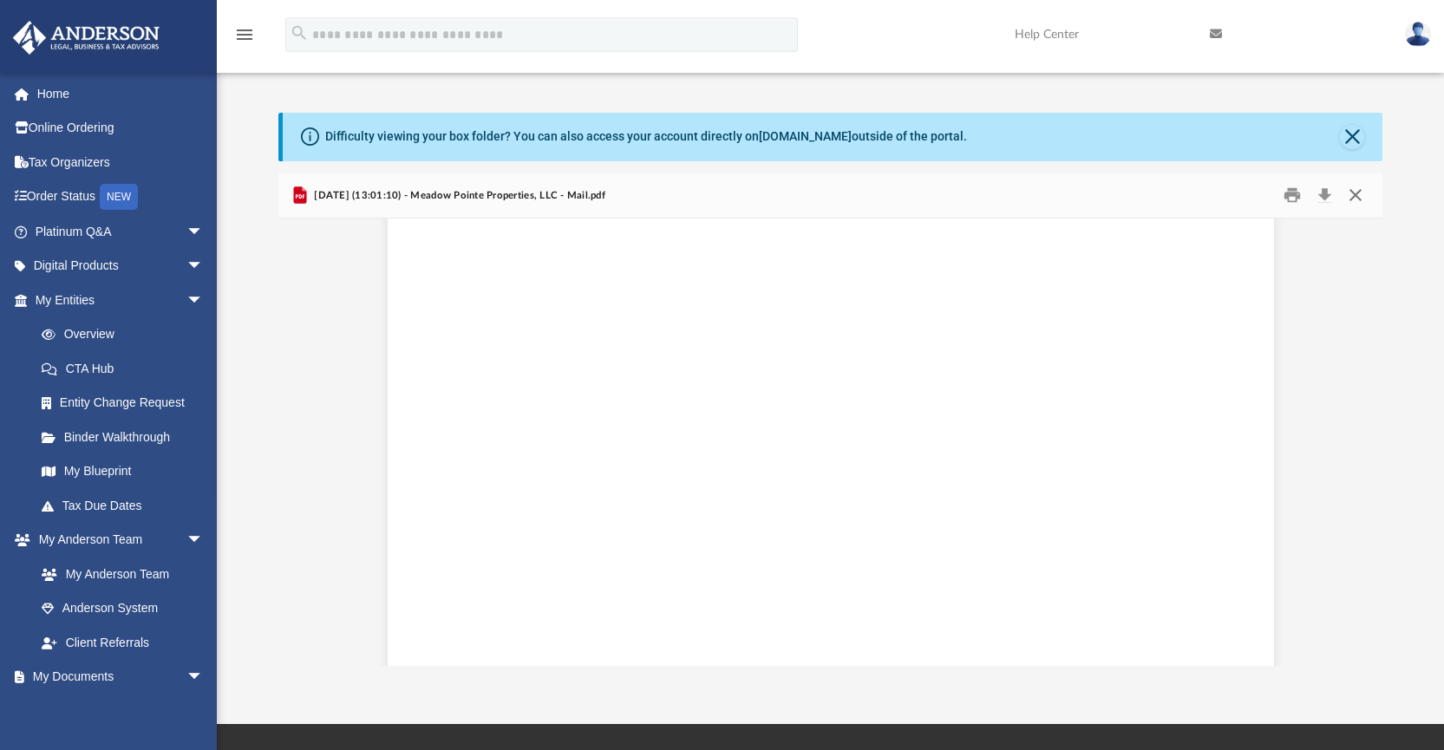
click at [1357, 198] on button "Close" at bounding box center [1355, 195] width 31 height 27
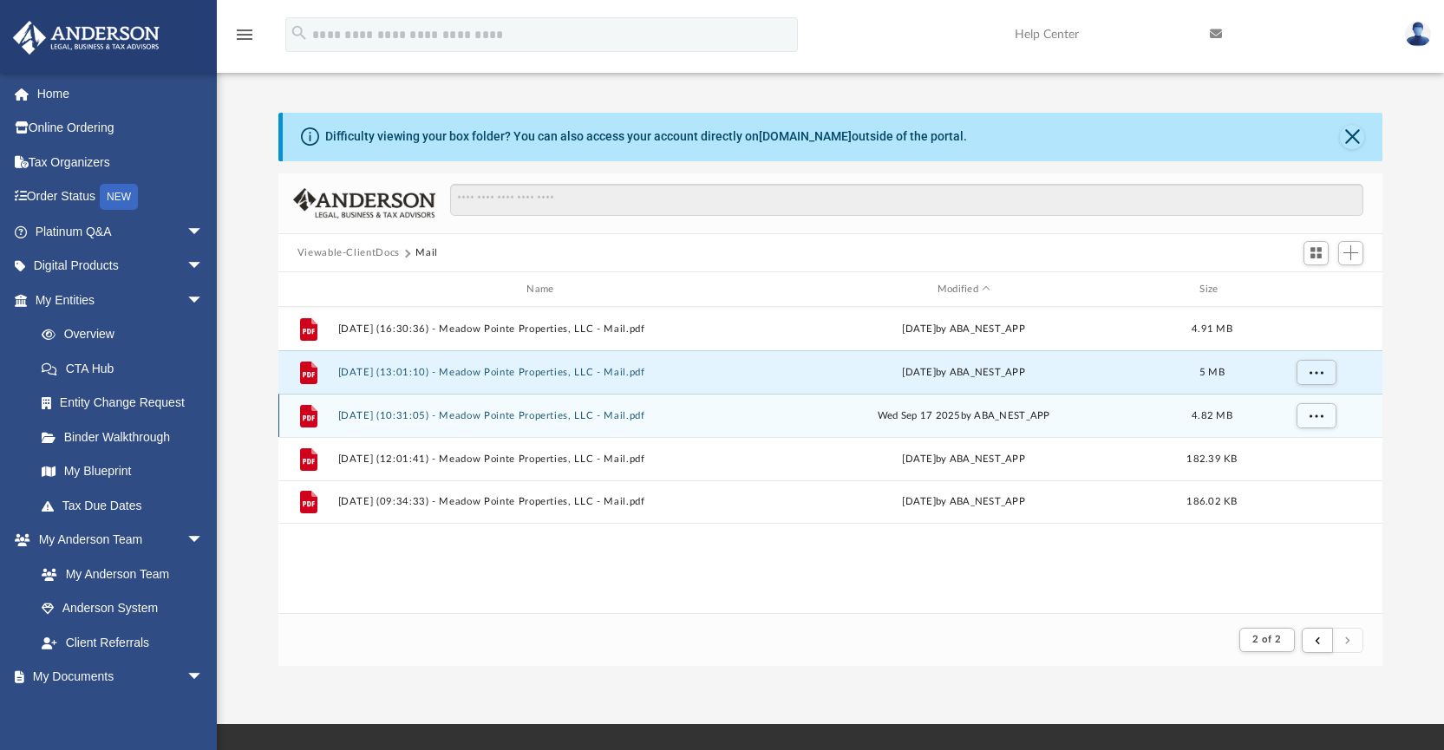
click at [585, 415] on button "[DATE] (10:31:05) - Meadow Pointe Properties, LLC - Mail.pdf" at bounding box center [543, 415] width 412 height 11
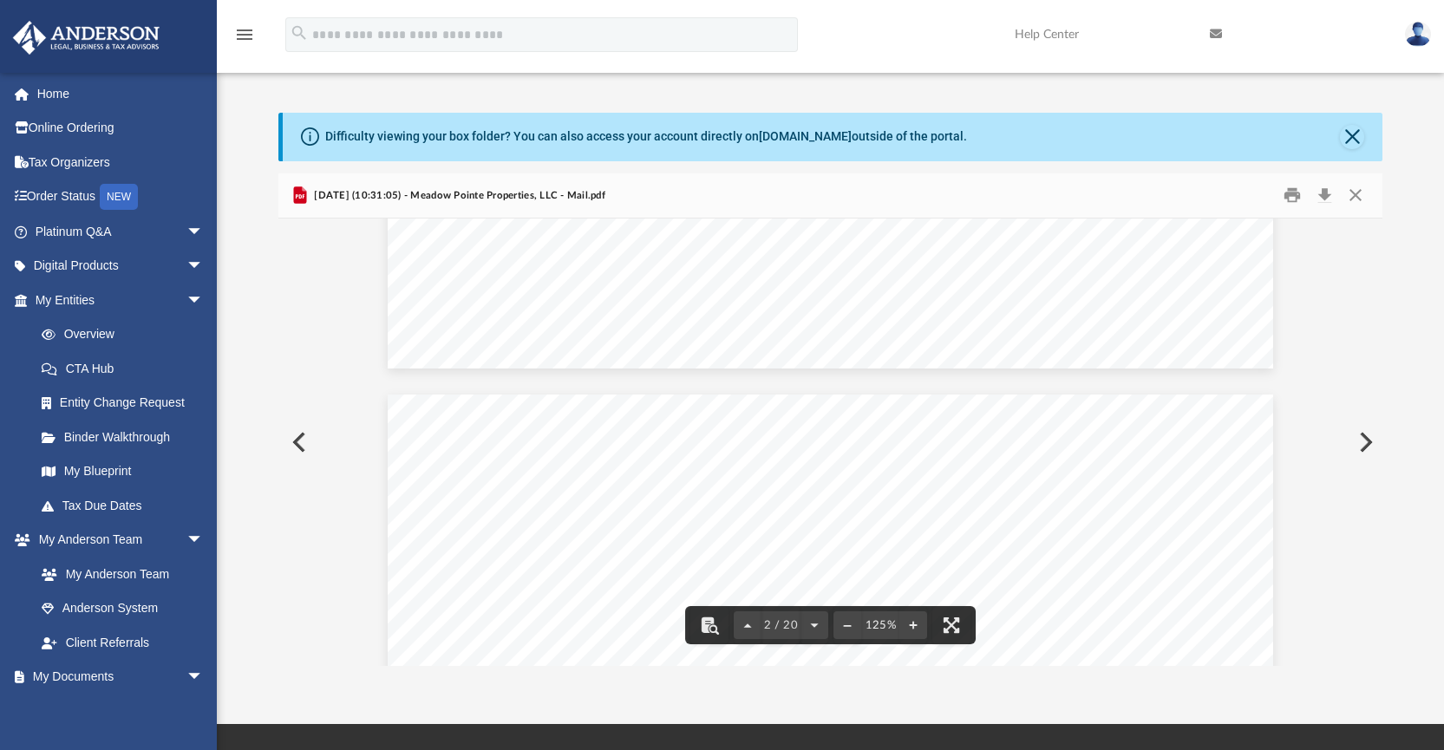
scroll to position [1614, 0]
click at [1346, 196] on button "Close" at bounding box center [1355, 195] width 31 height 27
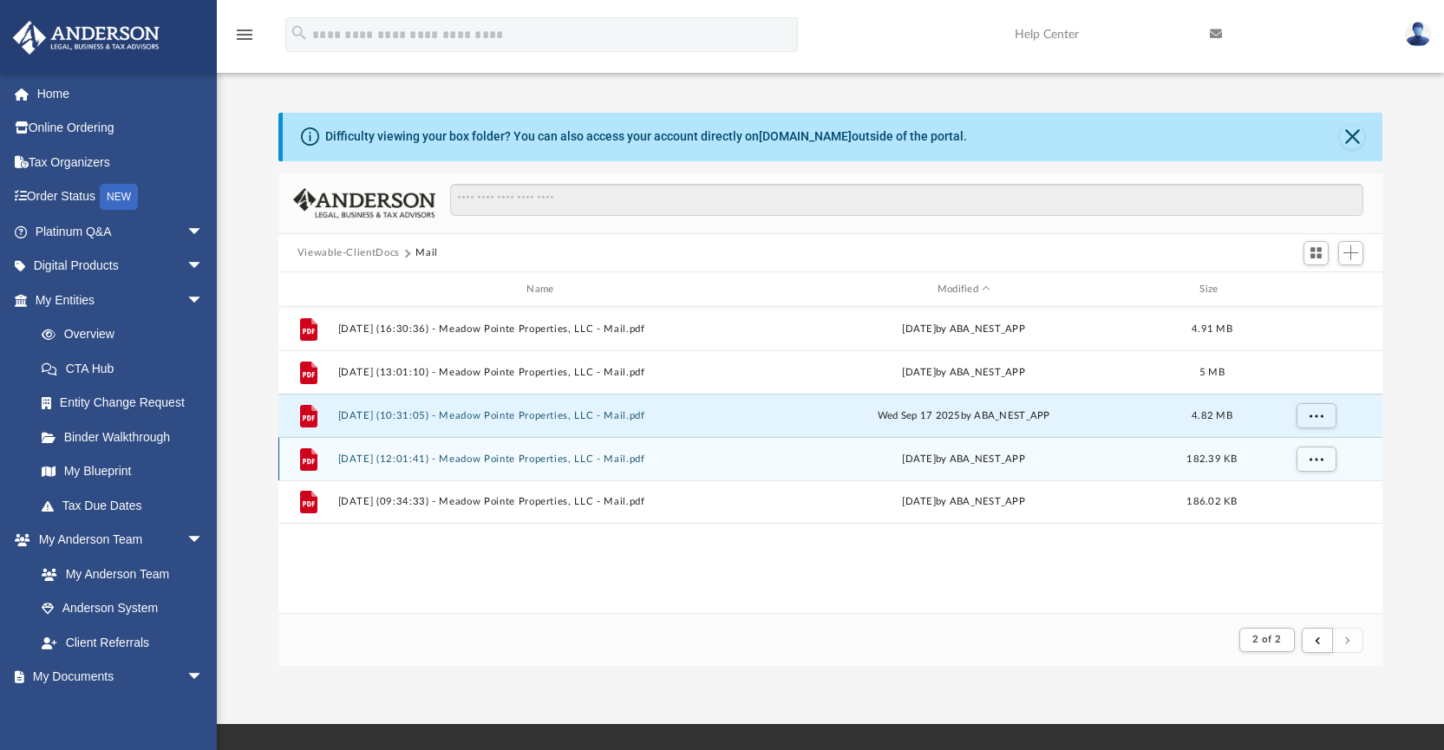
click at [558, 459] on button "[DATE] (12:01:41) - Meadow Pointe Properties, LLC - Mail.pdf" at bounding box center [543, 459] width 412 height 11
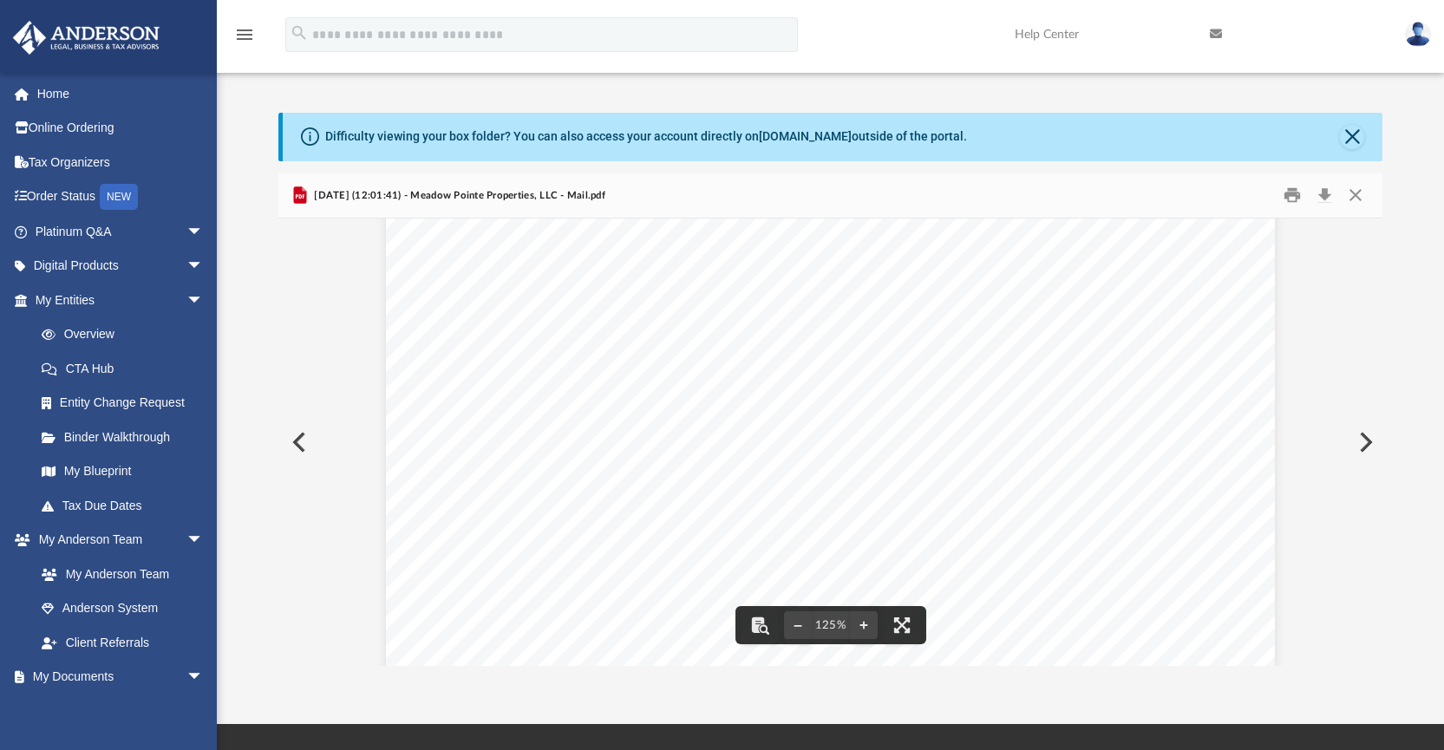
scroll to position [98, 0]
click at [1329, 194] on button "Download" at bounding box center [1324, 195] width 31 height 27
click at [1357, 197] on button "Close" at bounding box center [1355, 195] width 31 height 27
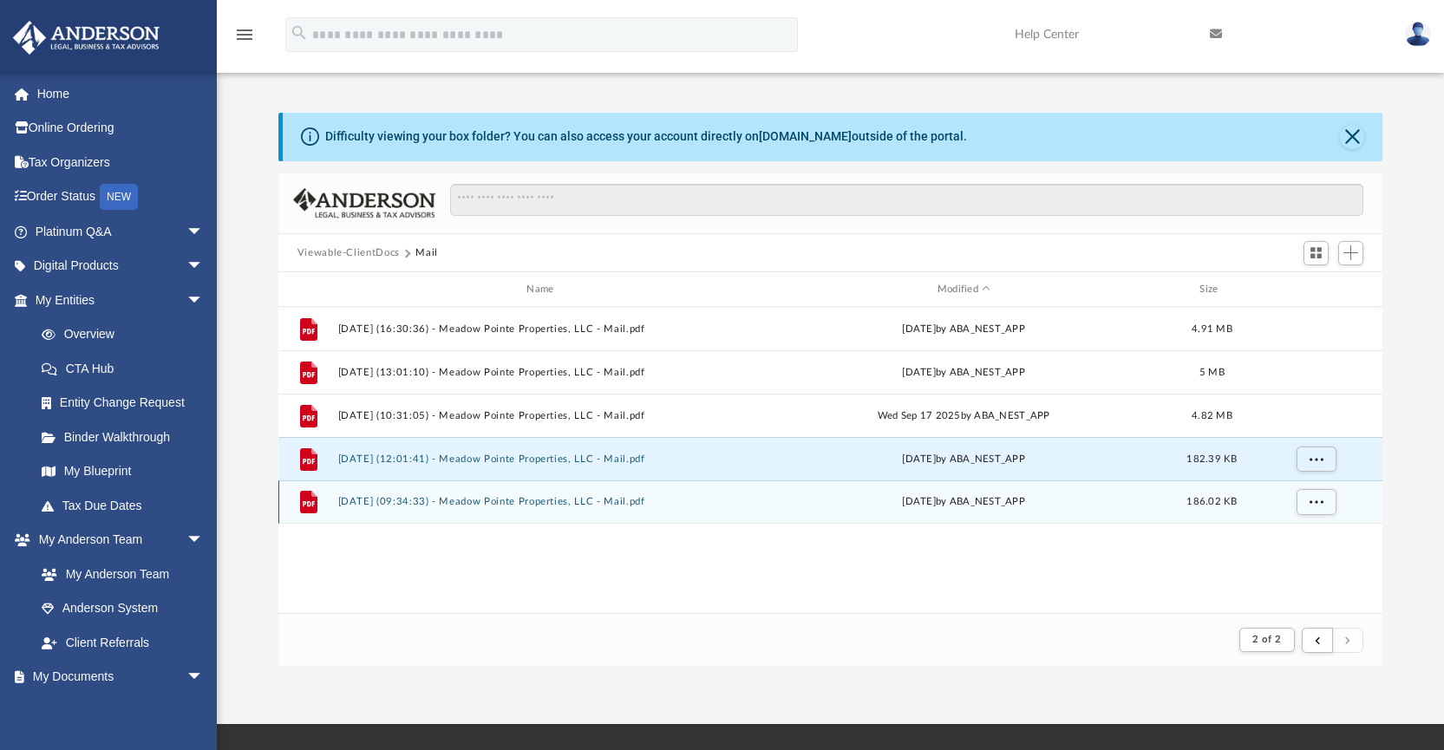
click at [537, 499] on button "[DATE] (09:34:33) - Meadow Pointe Properties, LLC - Mail.pdf" at bounding box center [543, 502] width 412 height 11
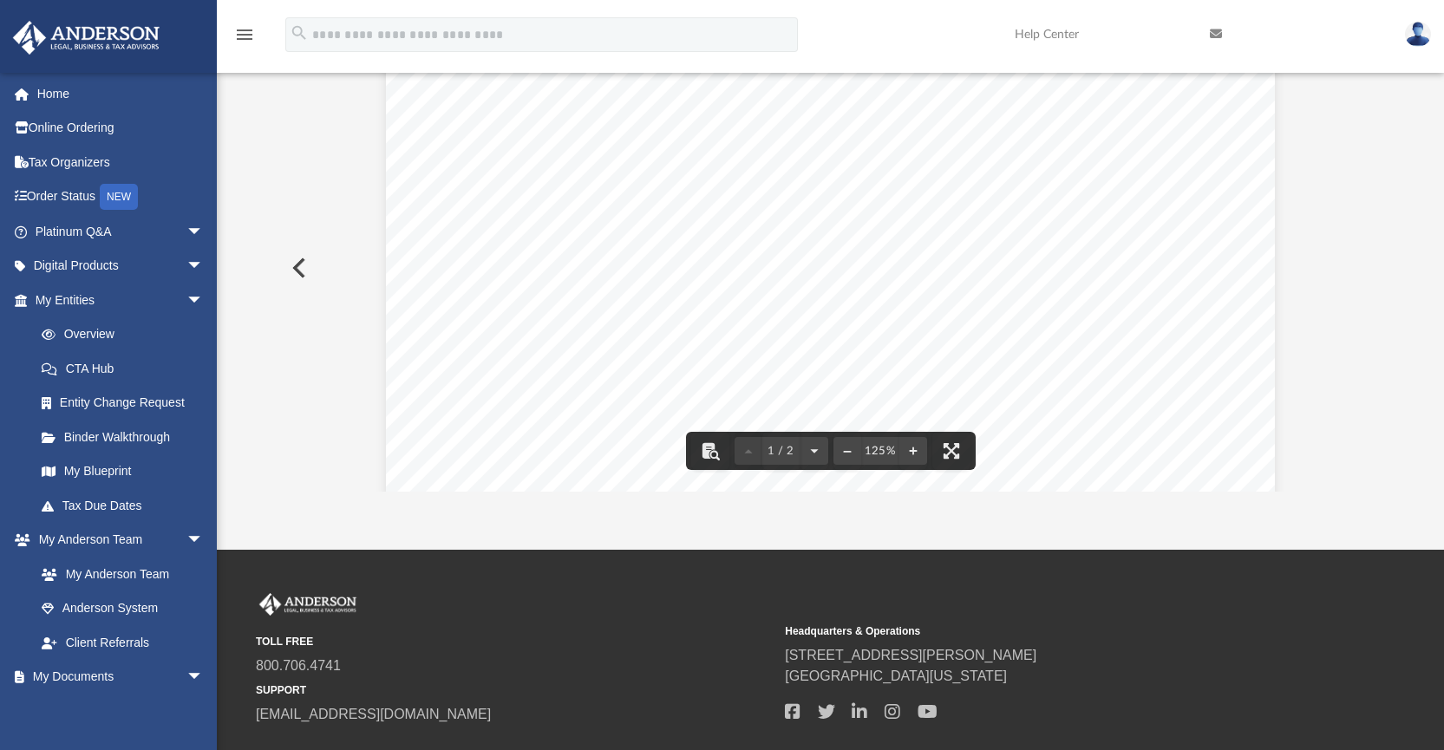
scroll to position [0, 0]
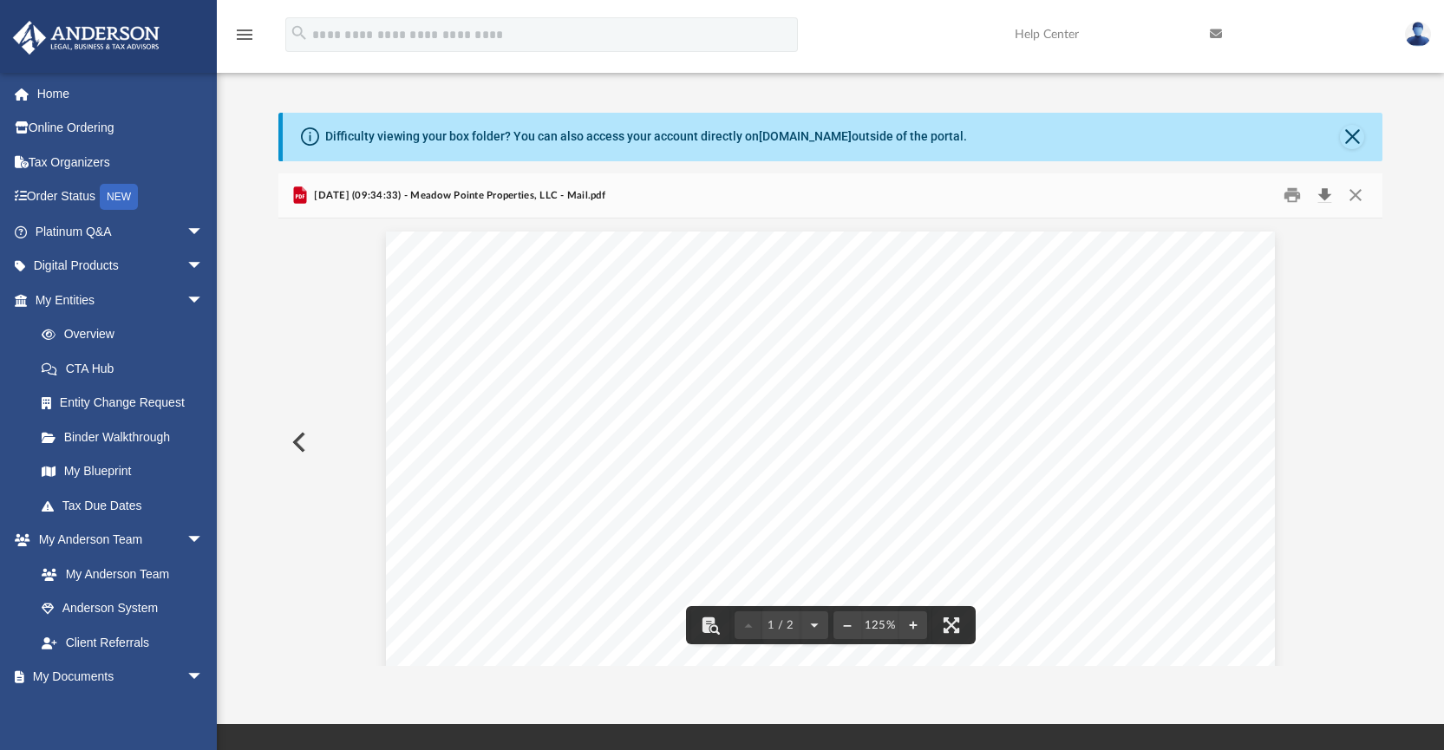
click at [1326, 191] on button "Download" at bounding box center [1324, 195] width 31 height 27
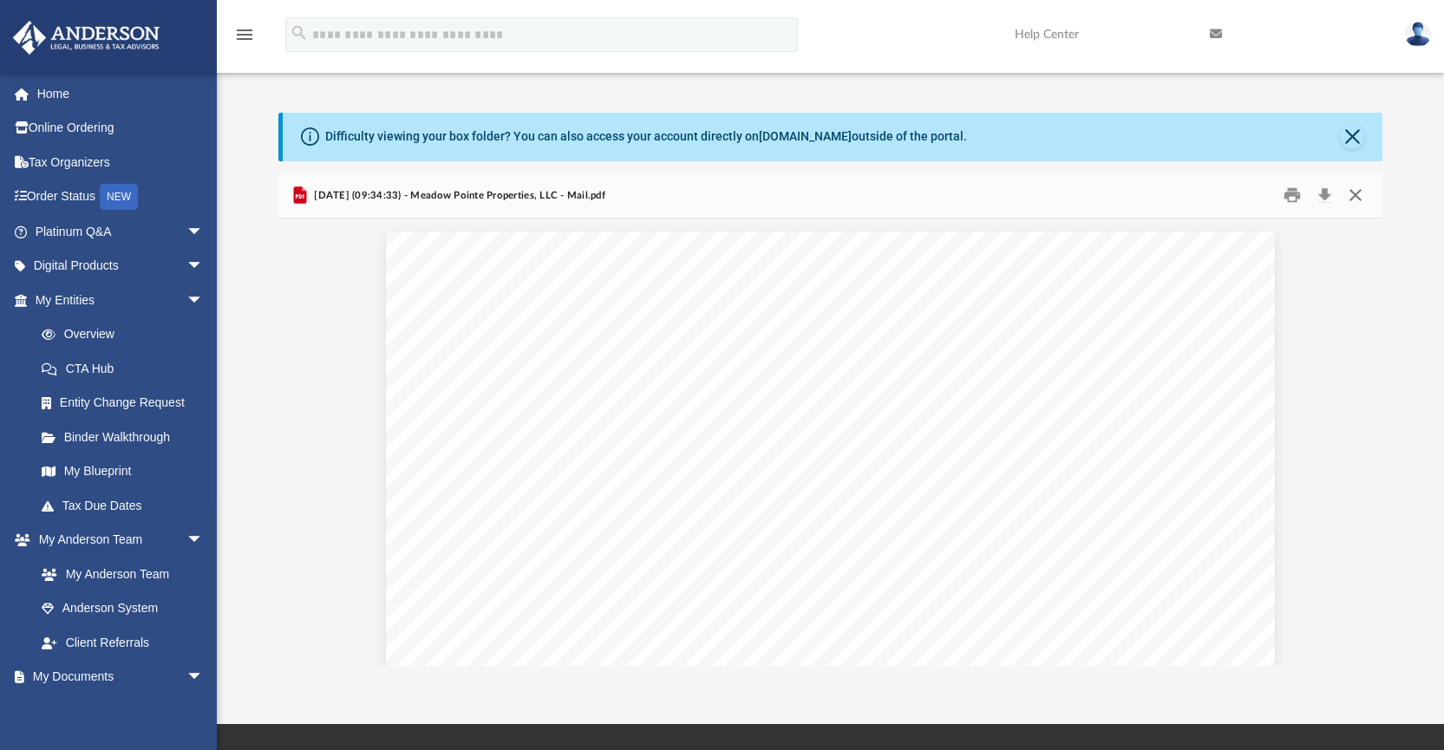
click at [1359, 197] on button "Close" at bounding box center [1355, 195] width 31 height 27
